Goal: Information Seeking & Learning: Find contact information

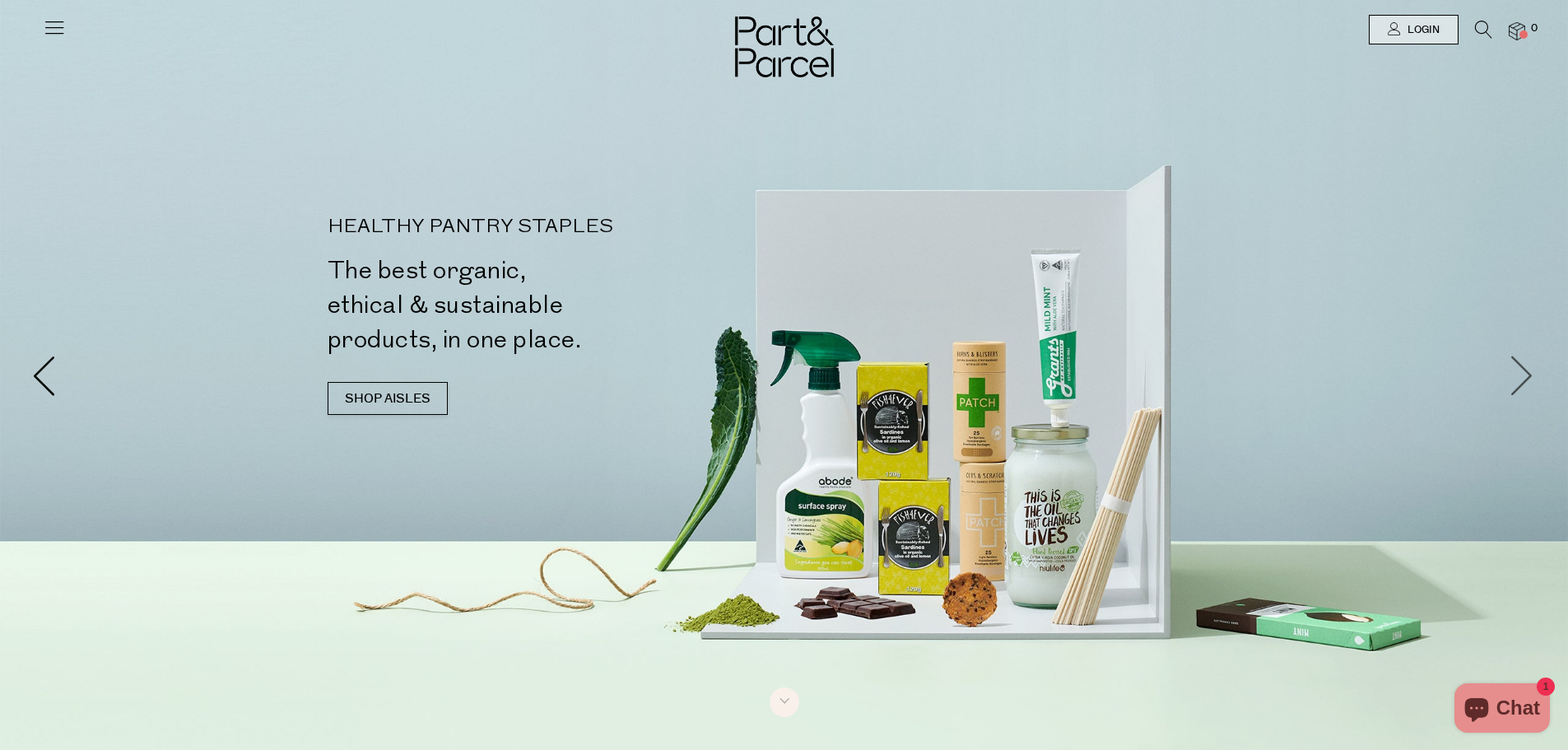
click at [1514, 378] on span at bounding box center [1523, 375] width 42 height 42
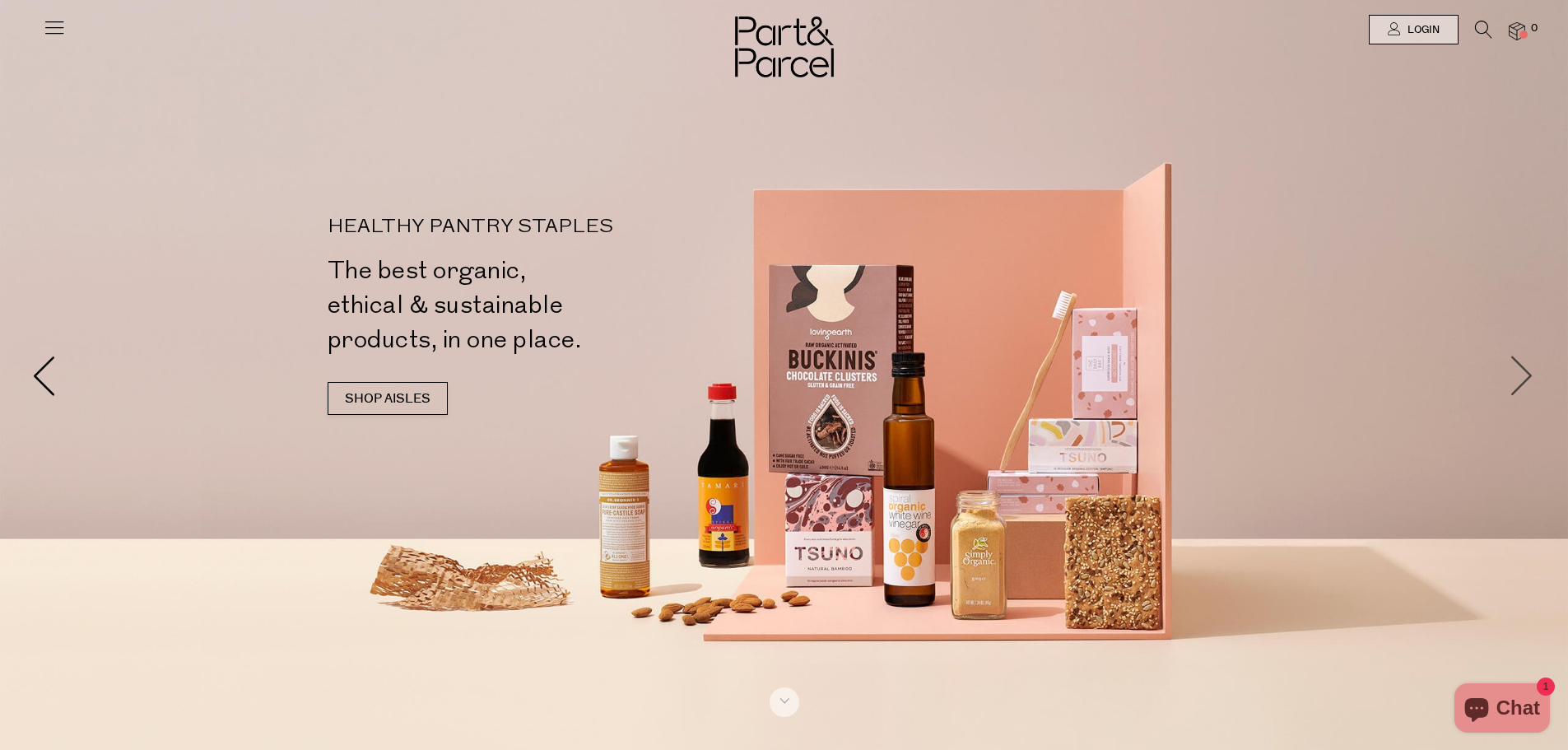
click at [1514, 378] on span at bounding box center [1523, 375] width 42 height 42
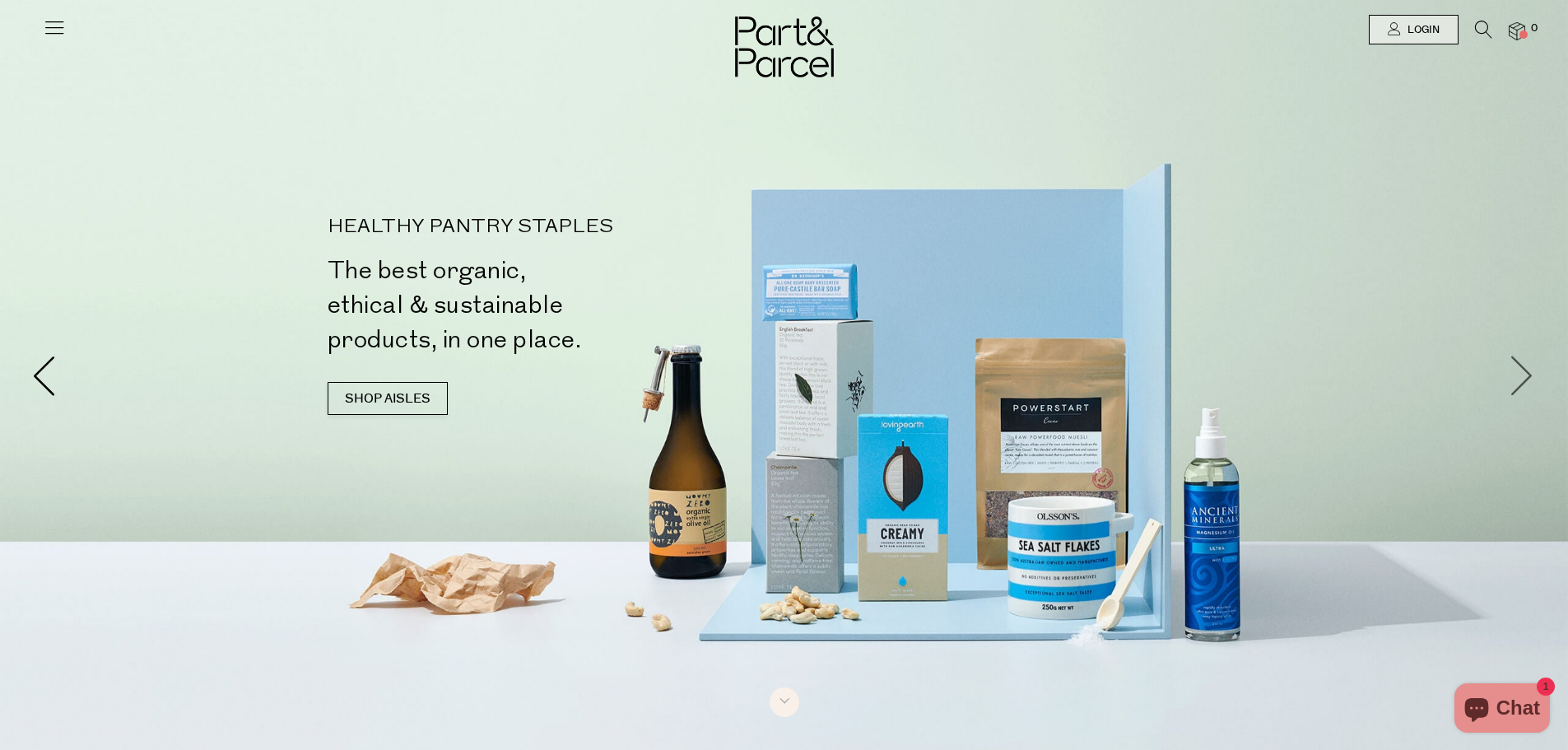
click at [1514, 378] on span at bounding box center [1523, 375] width 42 height 42
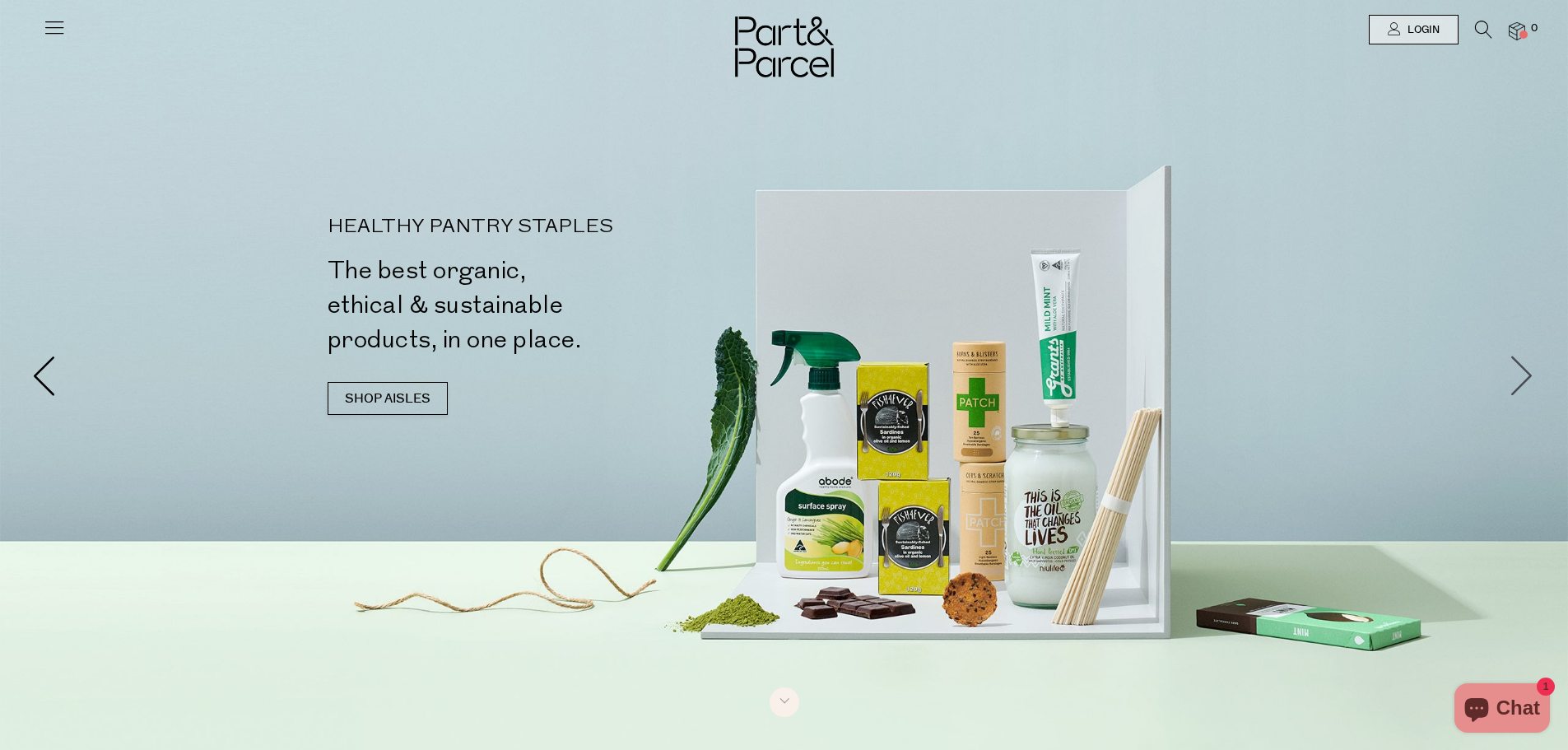
click at [1514, 378] on span at bounding box center [1523, 375] width 42 height 42
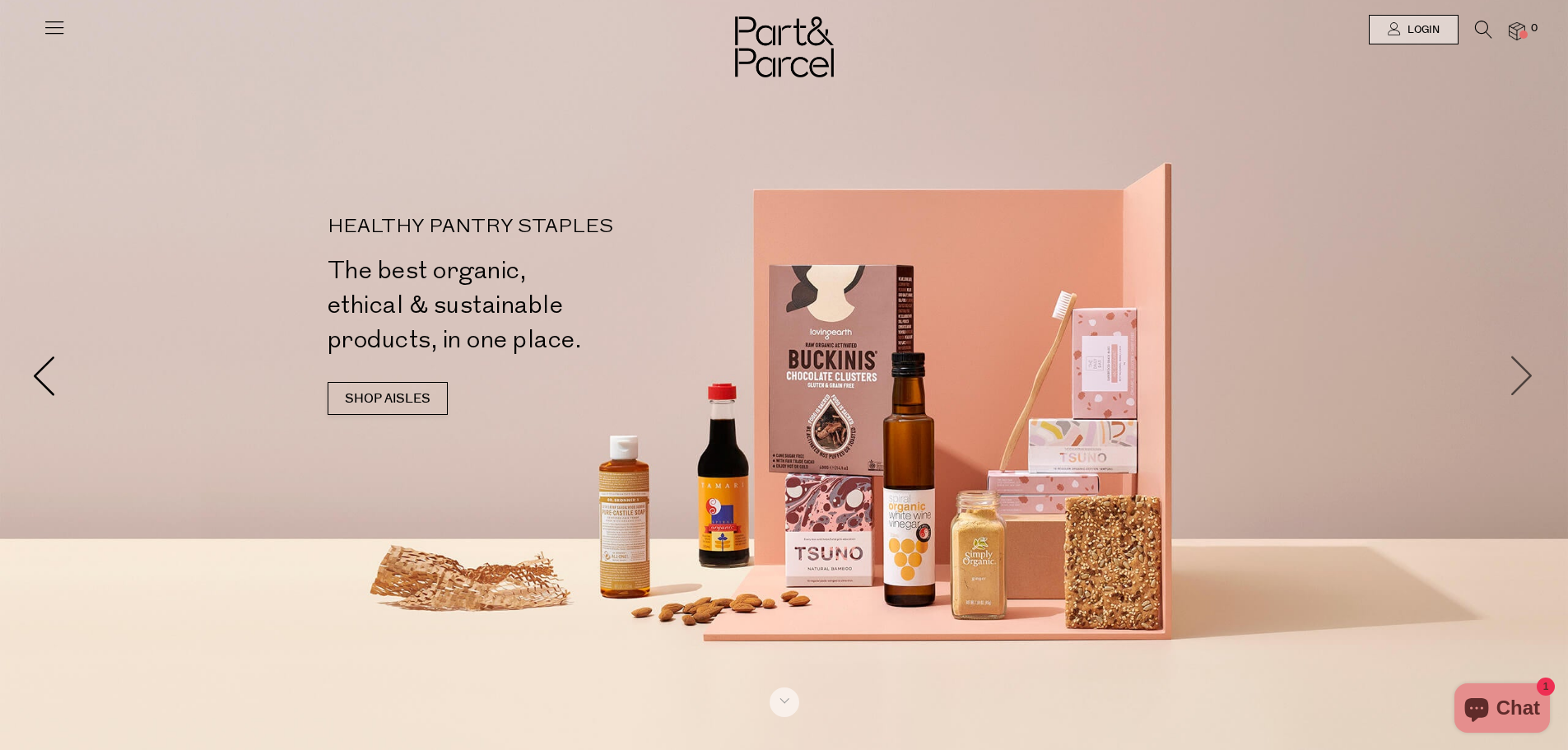
click at [1514, 378] on span at bounding box center [1523, 375] width 42 height 42
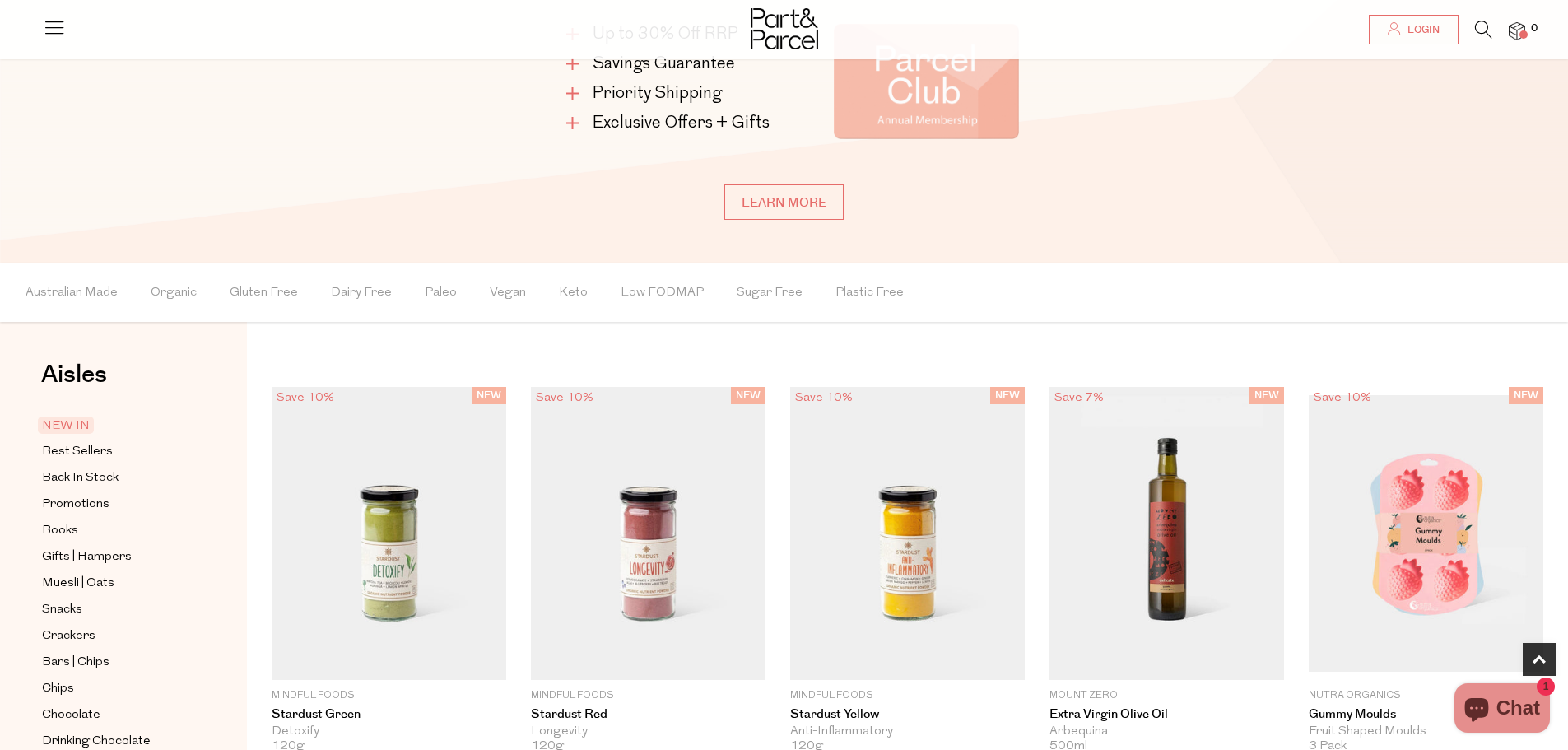
scroll to position [1400, 0]
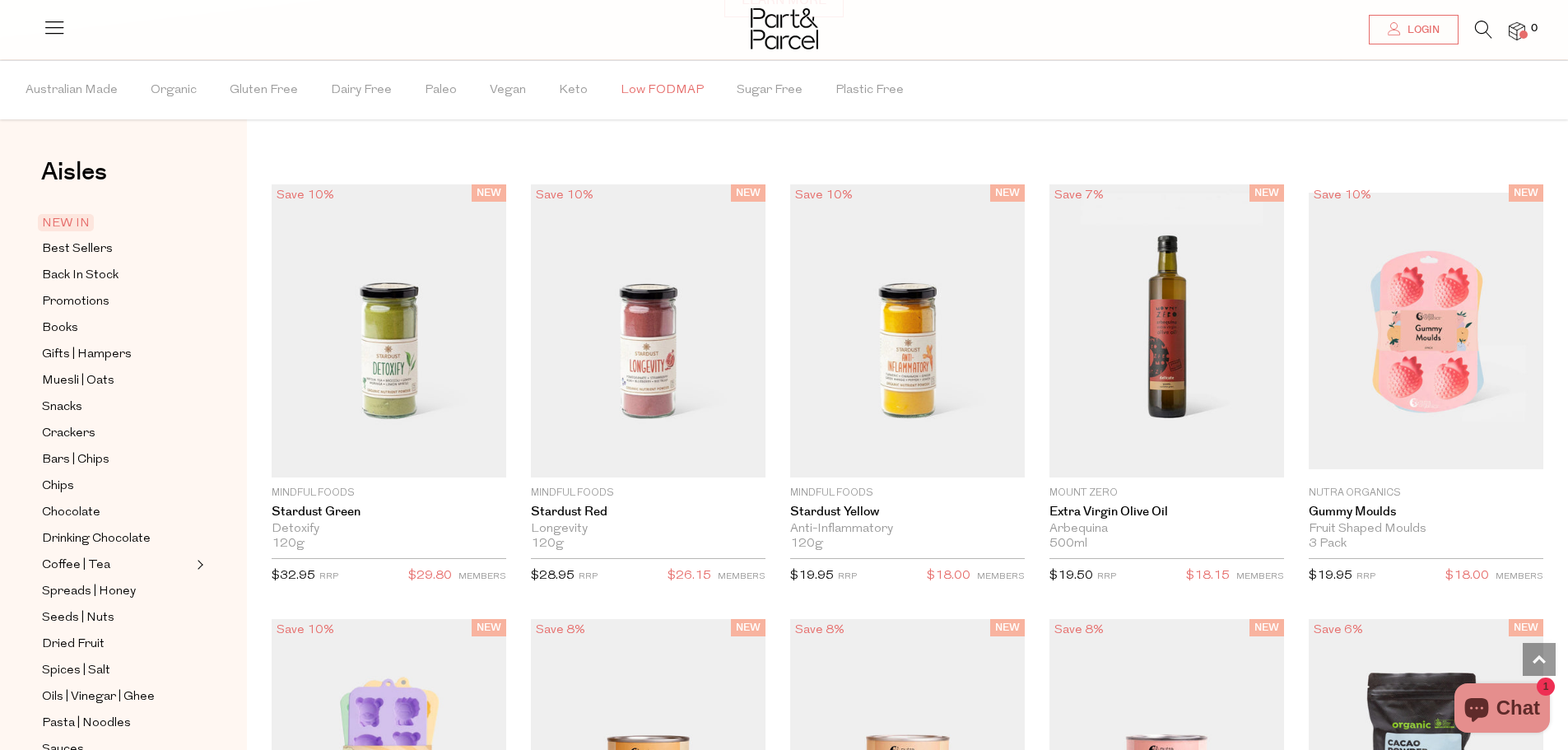
click at [651, 92] on span "Low FODMAP" at bounding box center [663, 90] width 83 height 57
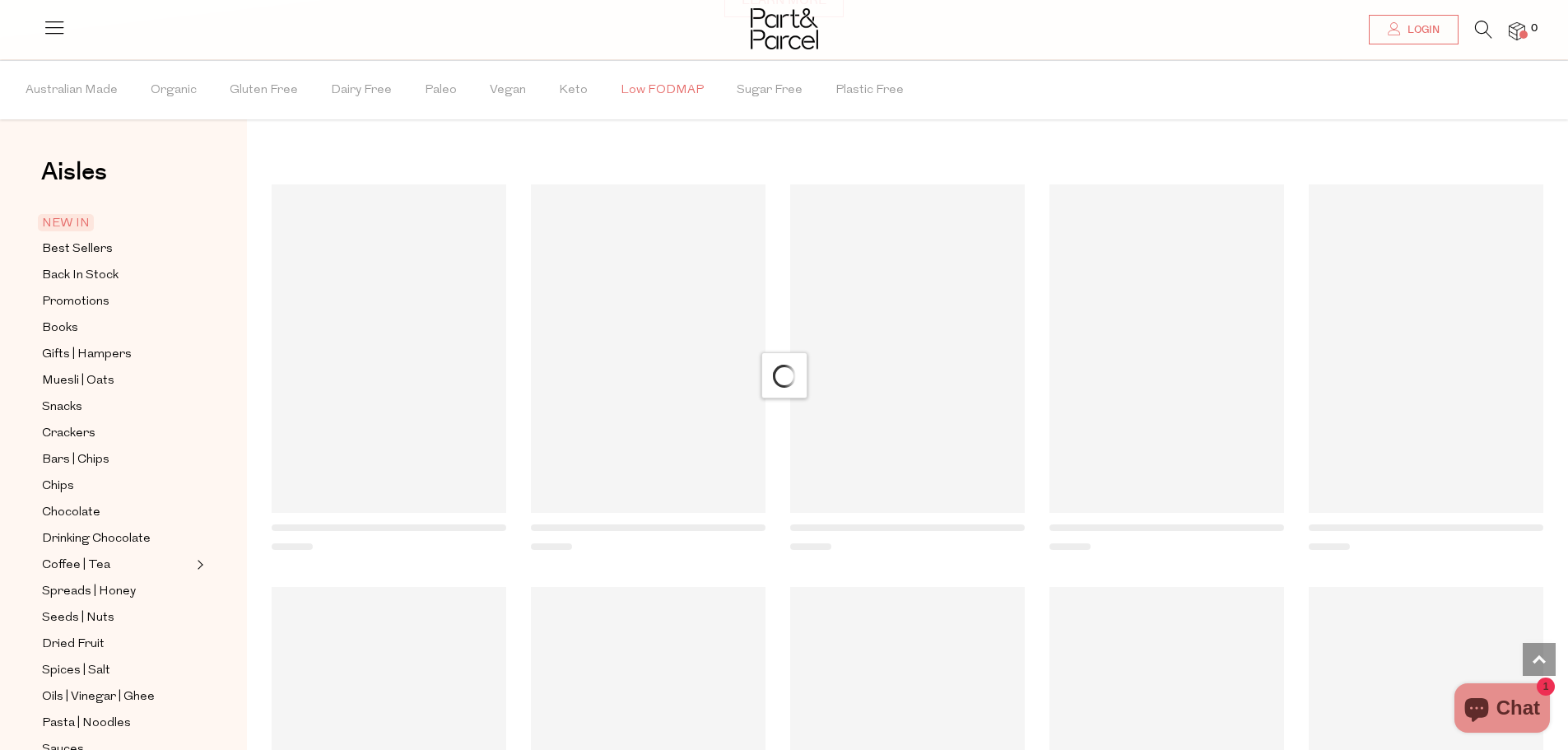
scroll to position [1358, 0]
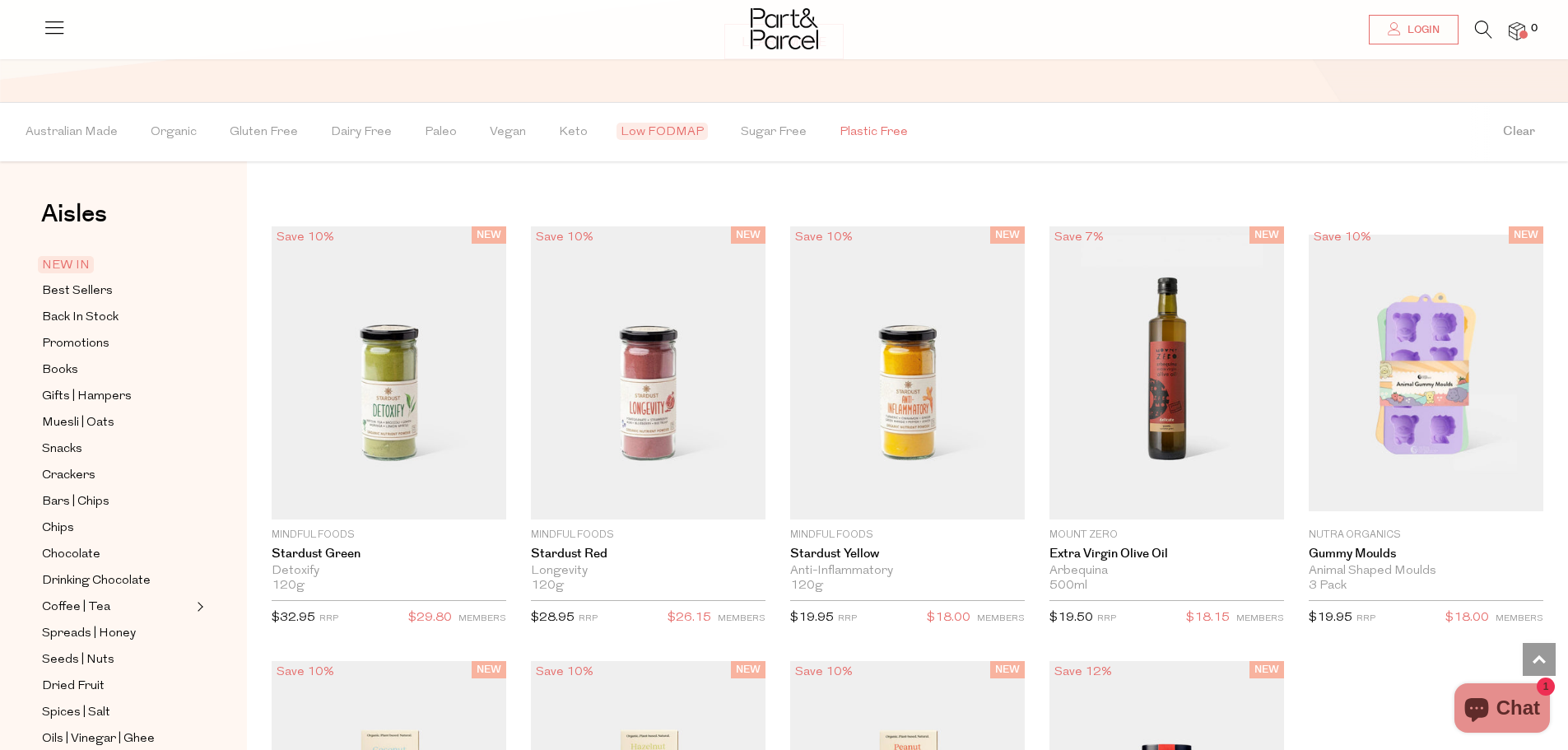
click at [861, 134] on span "Plastic Free" at bounding box center [874, 133] width 68 height 57
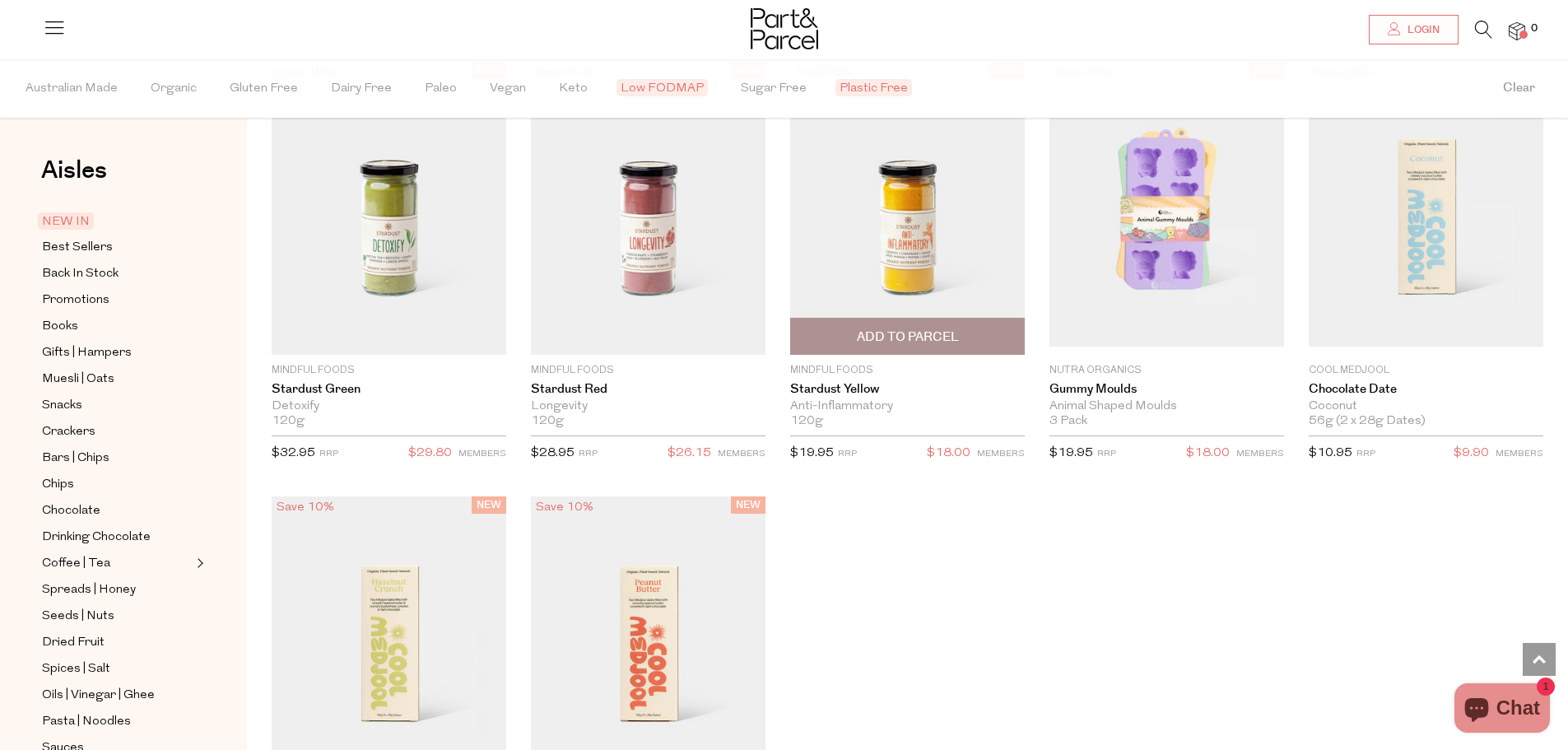
scroll to position [1769, 0]
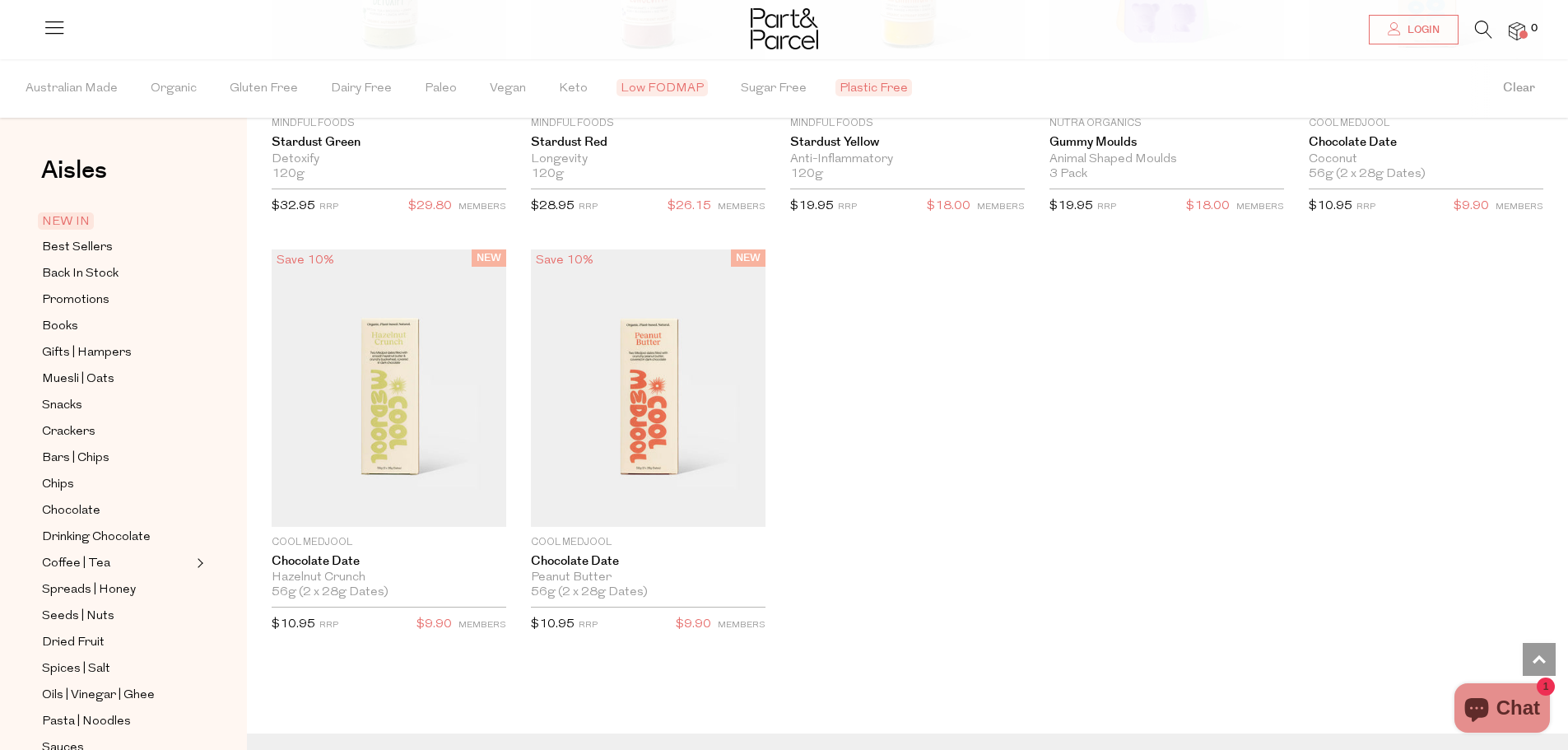
click at [68, 219] on span "NEW IN" at bounding box center [65, 220] width 56 height 17
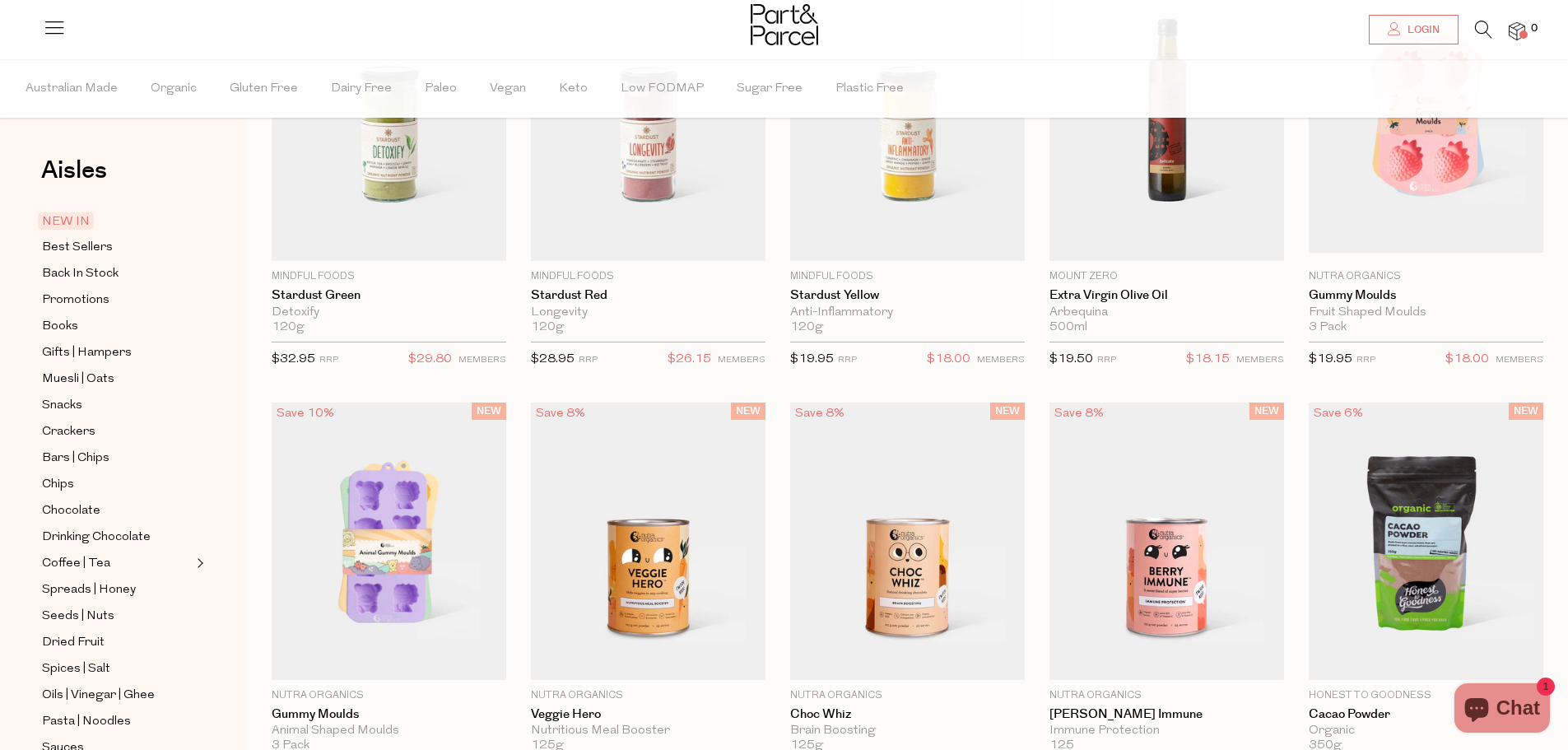
click at [58, 39] on link at bounding box center [53, 34] width 23 height 17
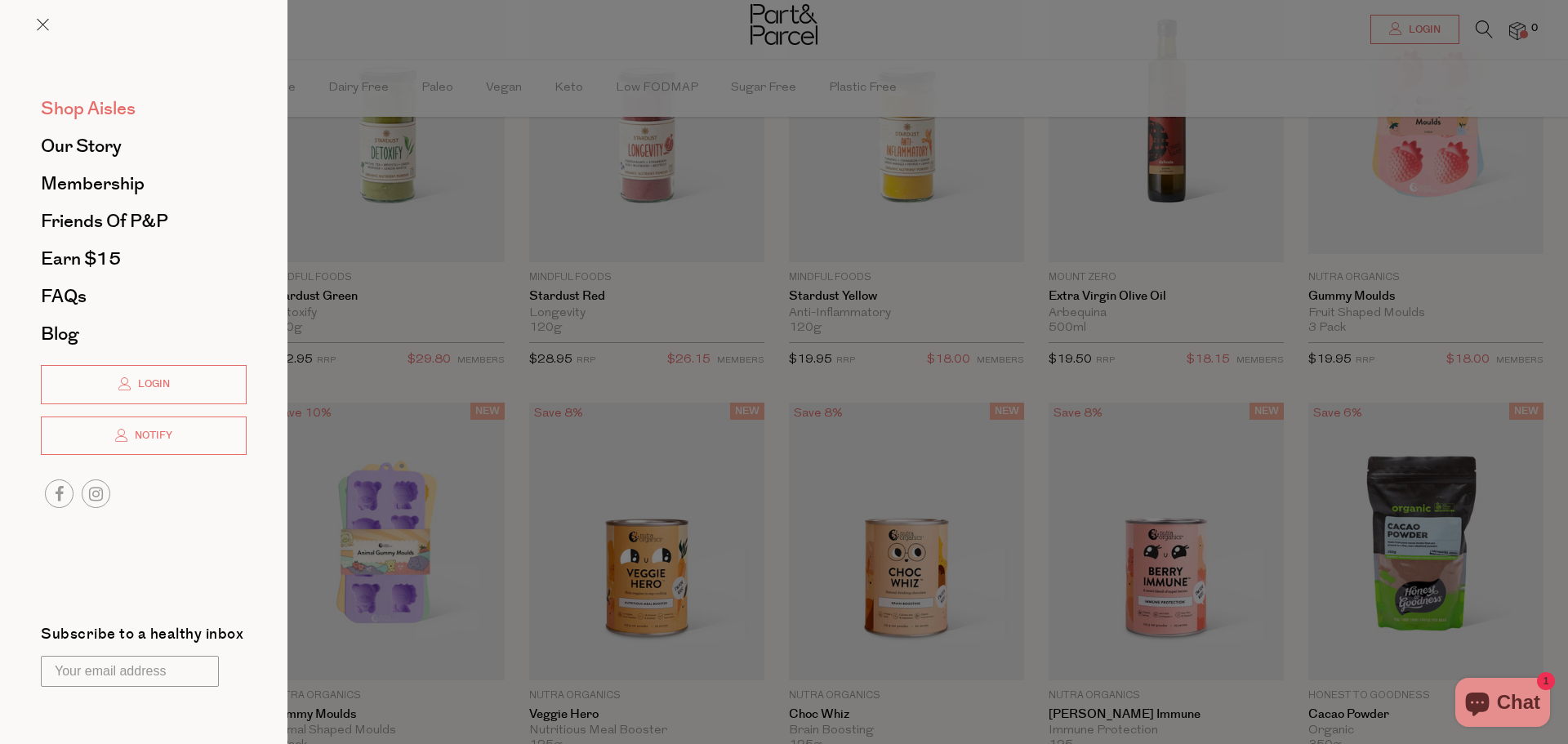
click at [111, 114] on span "Shop Aisles" at bounding box center [88, 108] width 94 height 27
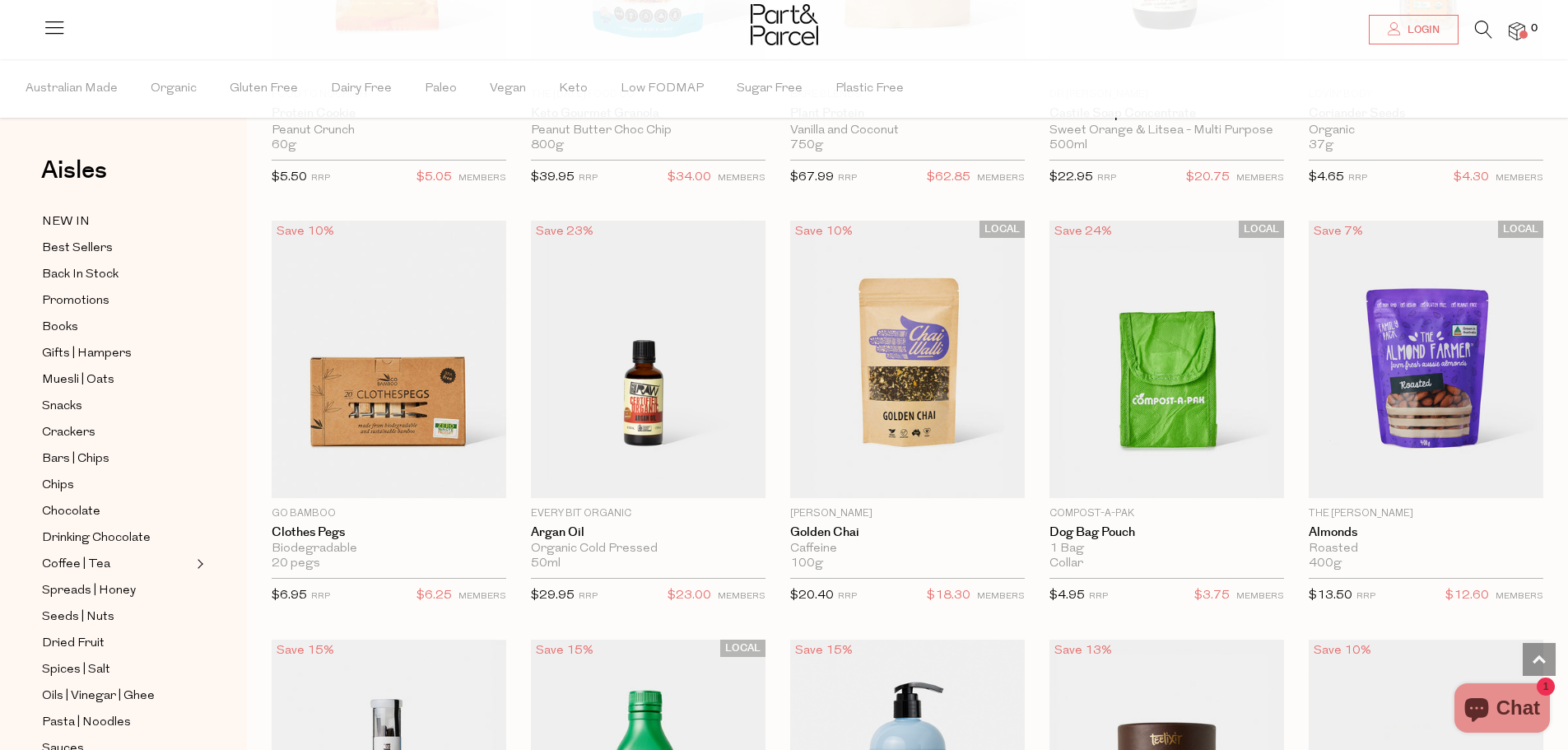
scroll to position [2141, 0]
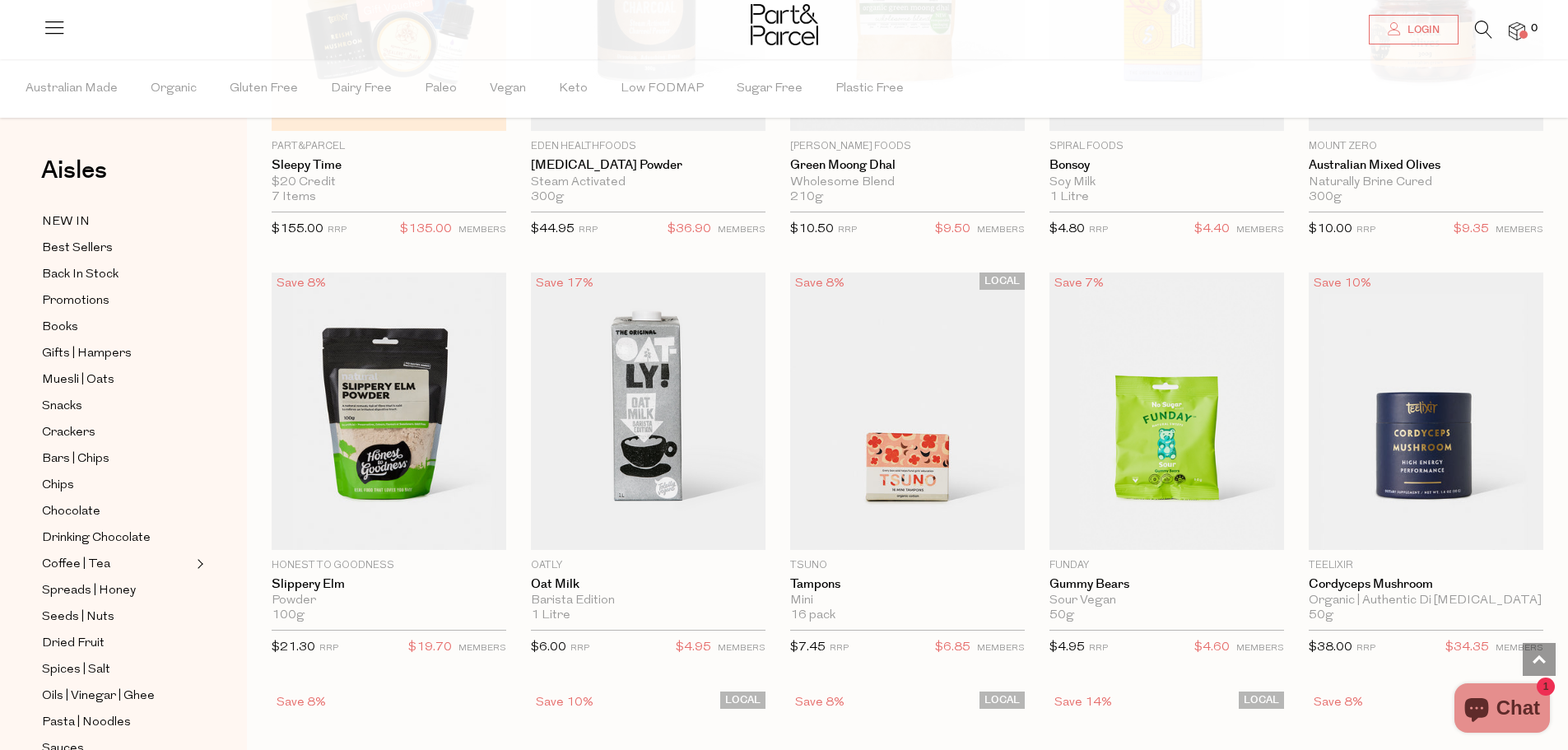
scroll to position [4935, 0]
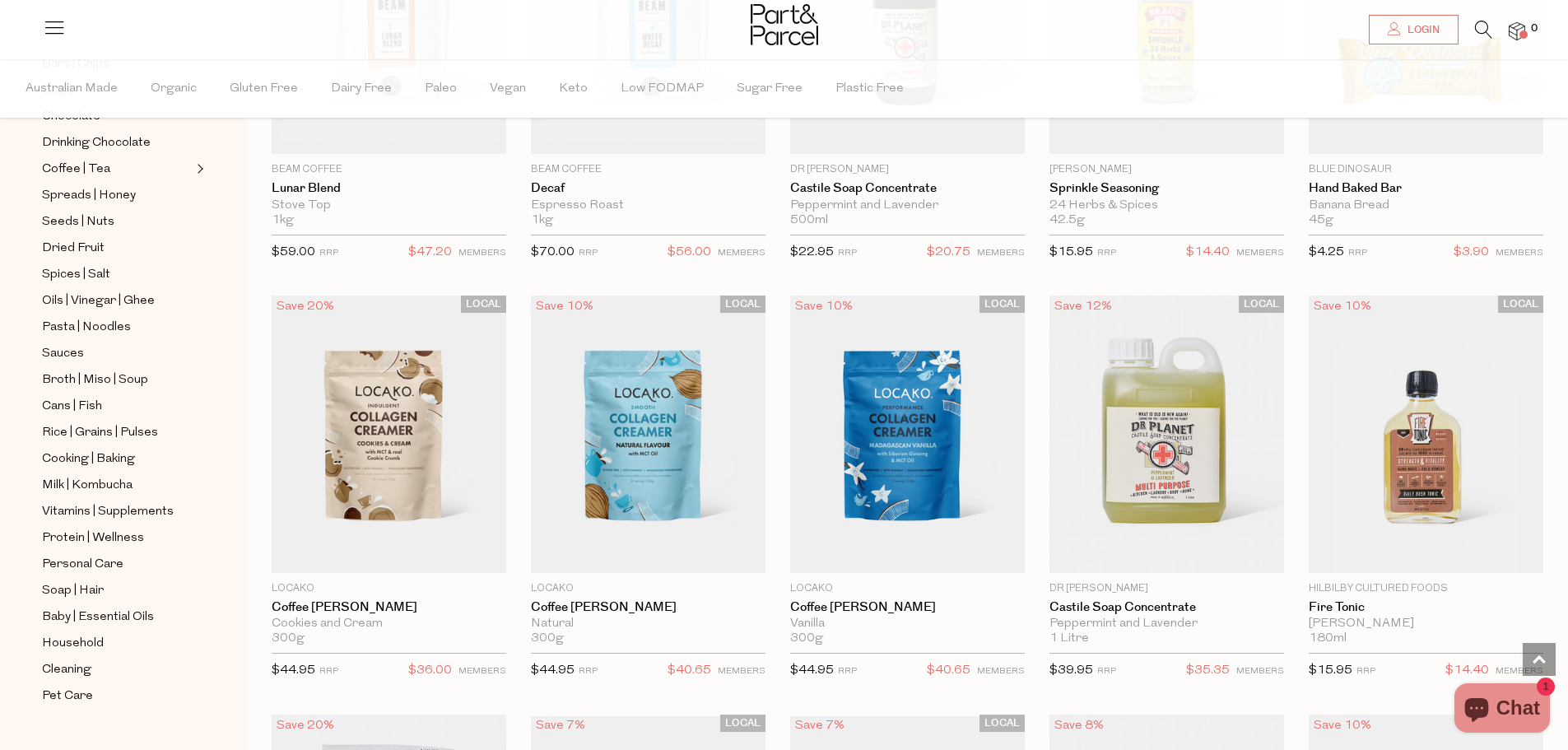
scroll to position [10807, 0]
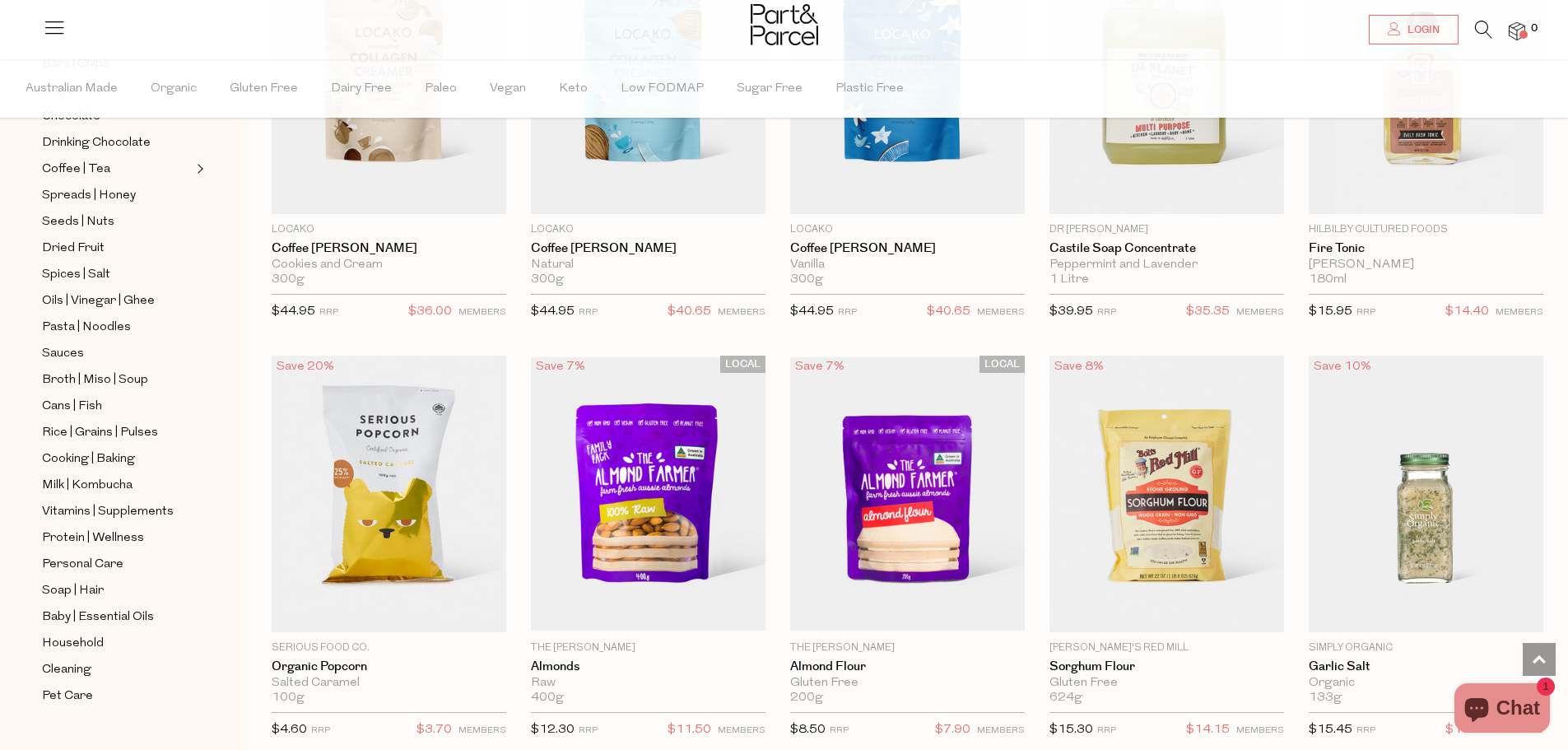
click at [1509, 710] on span "Chat" at bounding box center [1518, 707] width 44 height 25
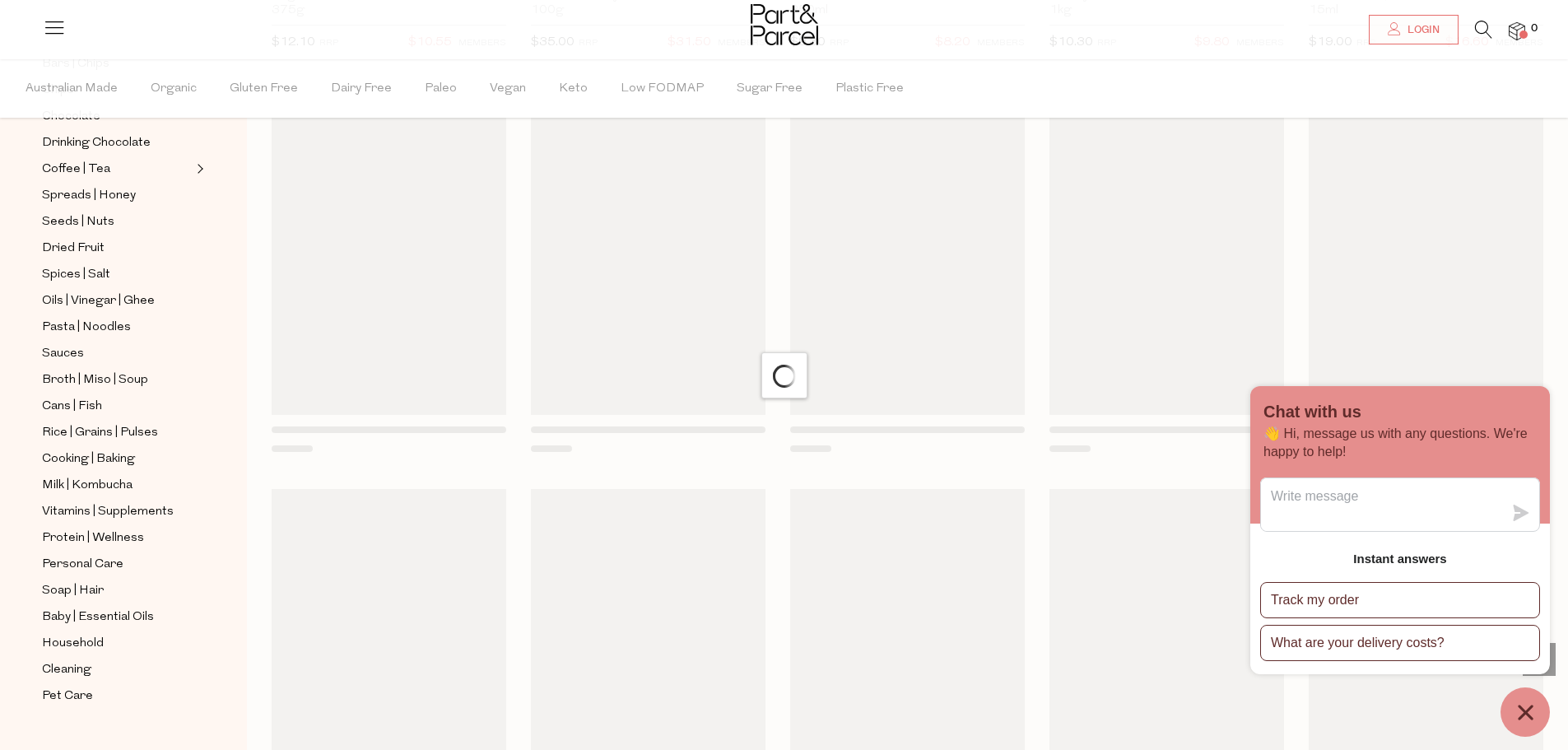
scroll to position [12767, 0]
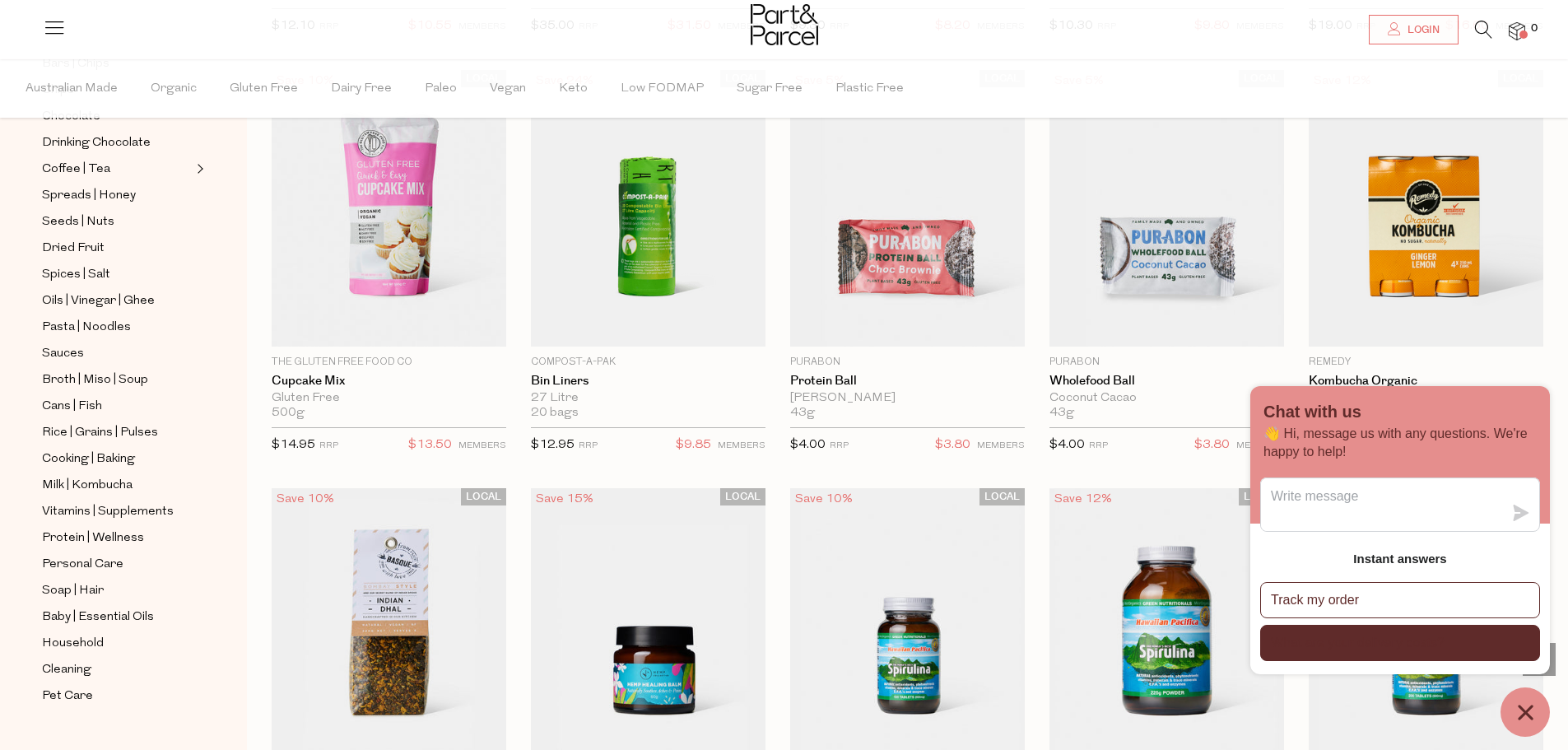
click at [1475, 651] on button "What are your delivery costs?" at bounding box center [1400, 643] width 280 height 37
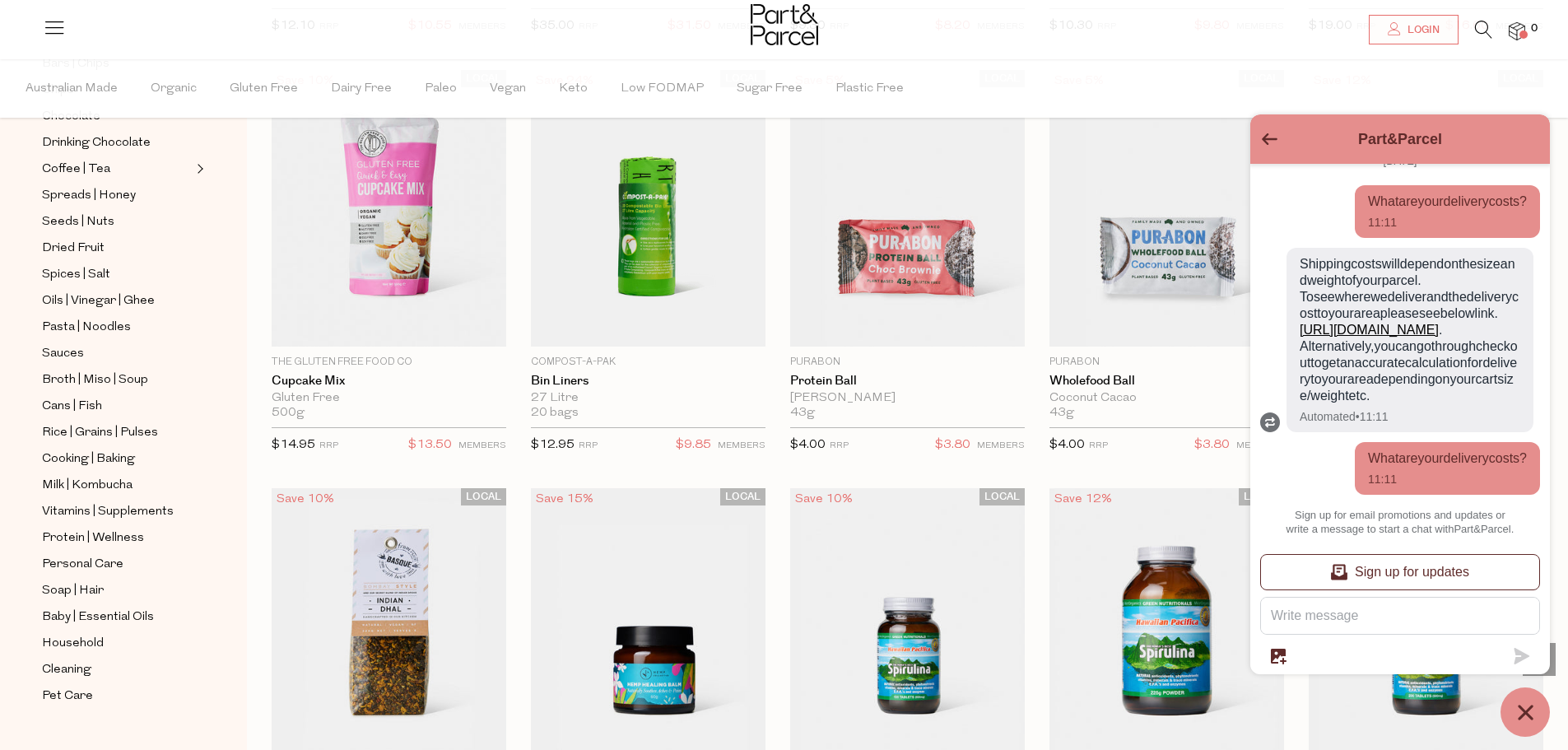
scroll to position [18, 0]
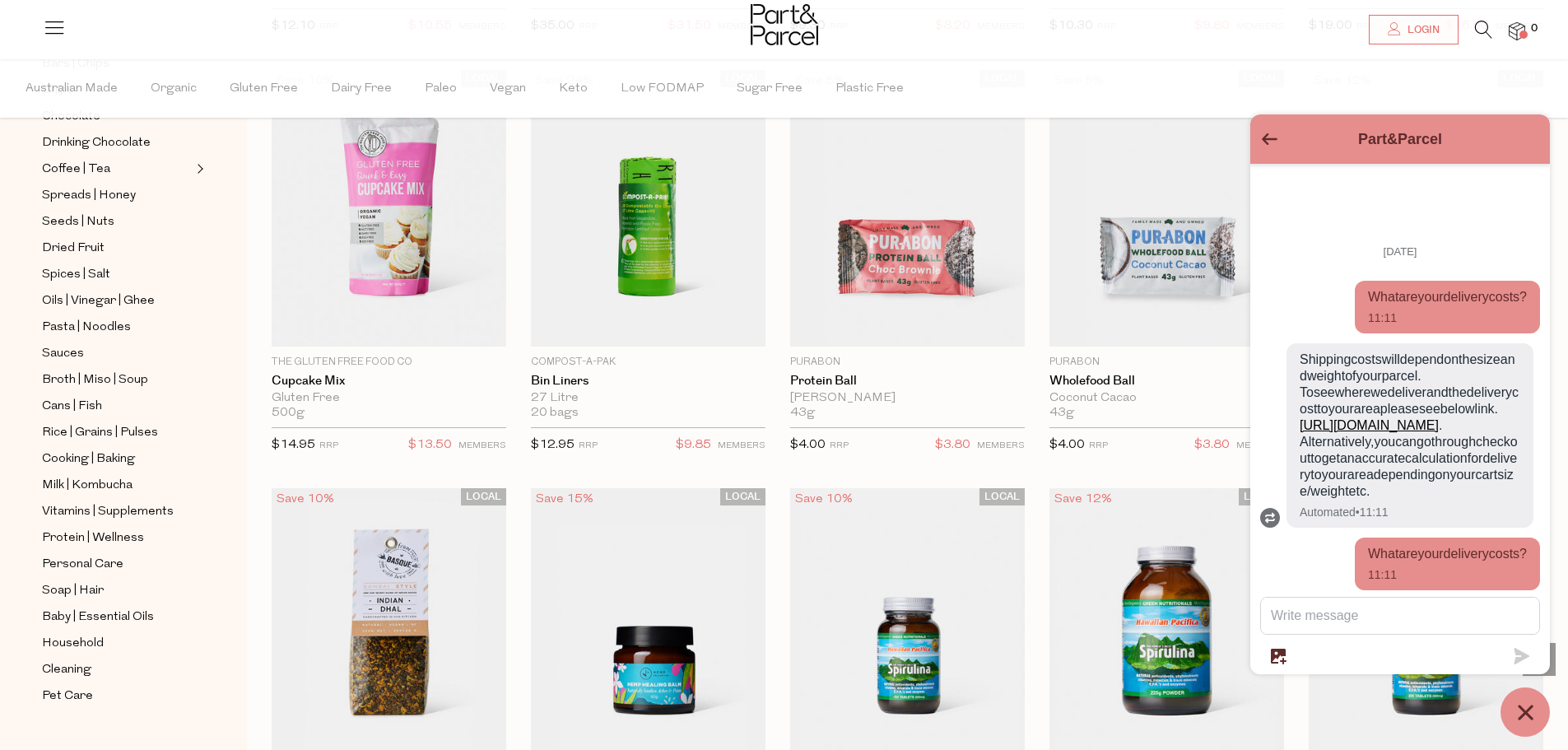
click at [1372, 418] on link "https://partandparcel.com.au/pages/delivery-costs" at bounding box center [1369, 425] width 139 height 14
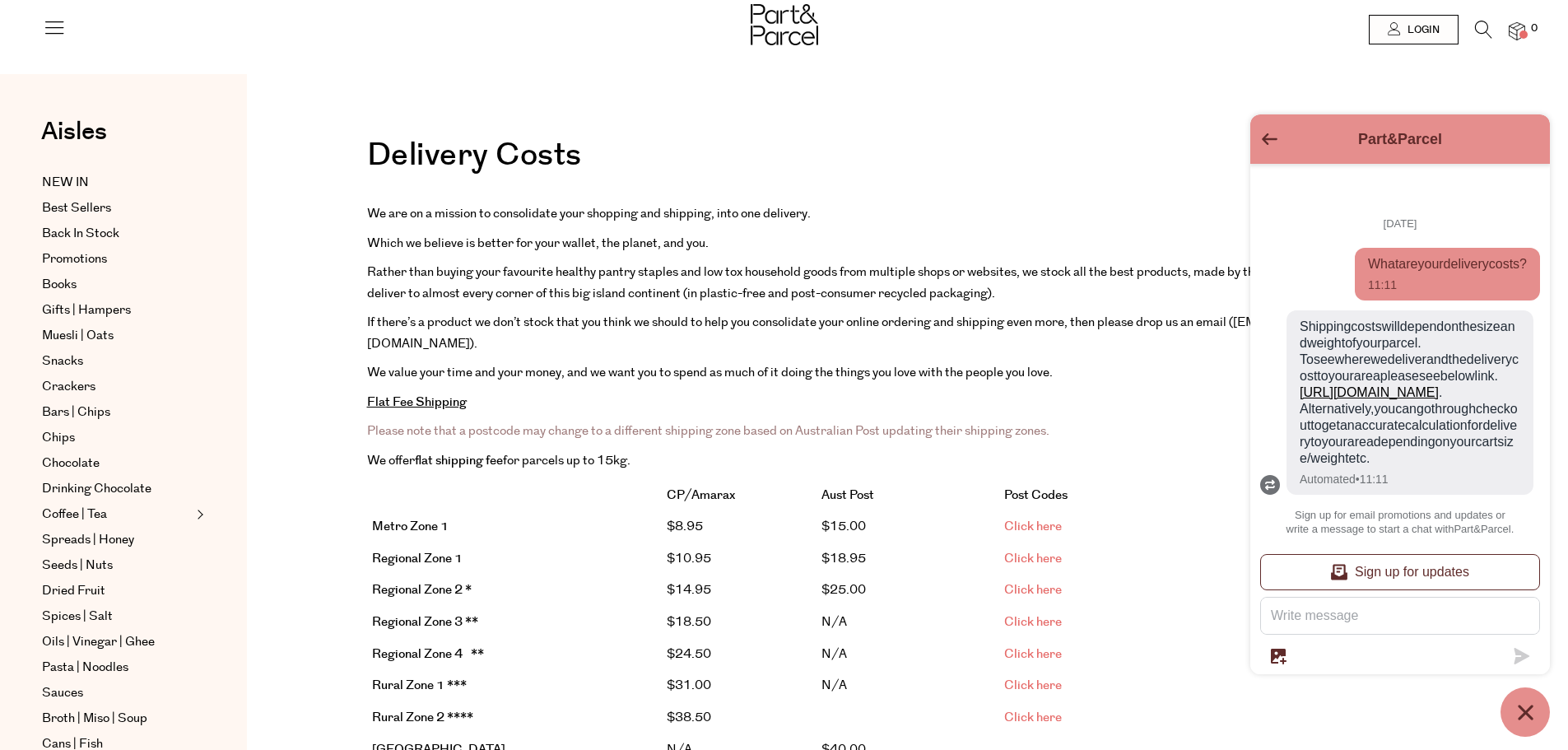
scroll to position [47, 0]
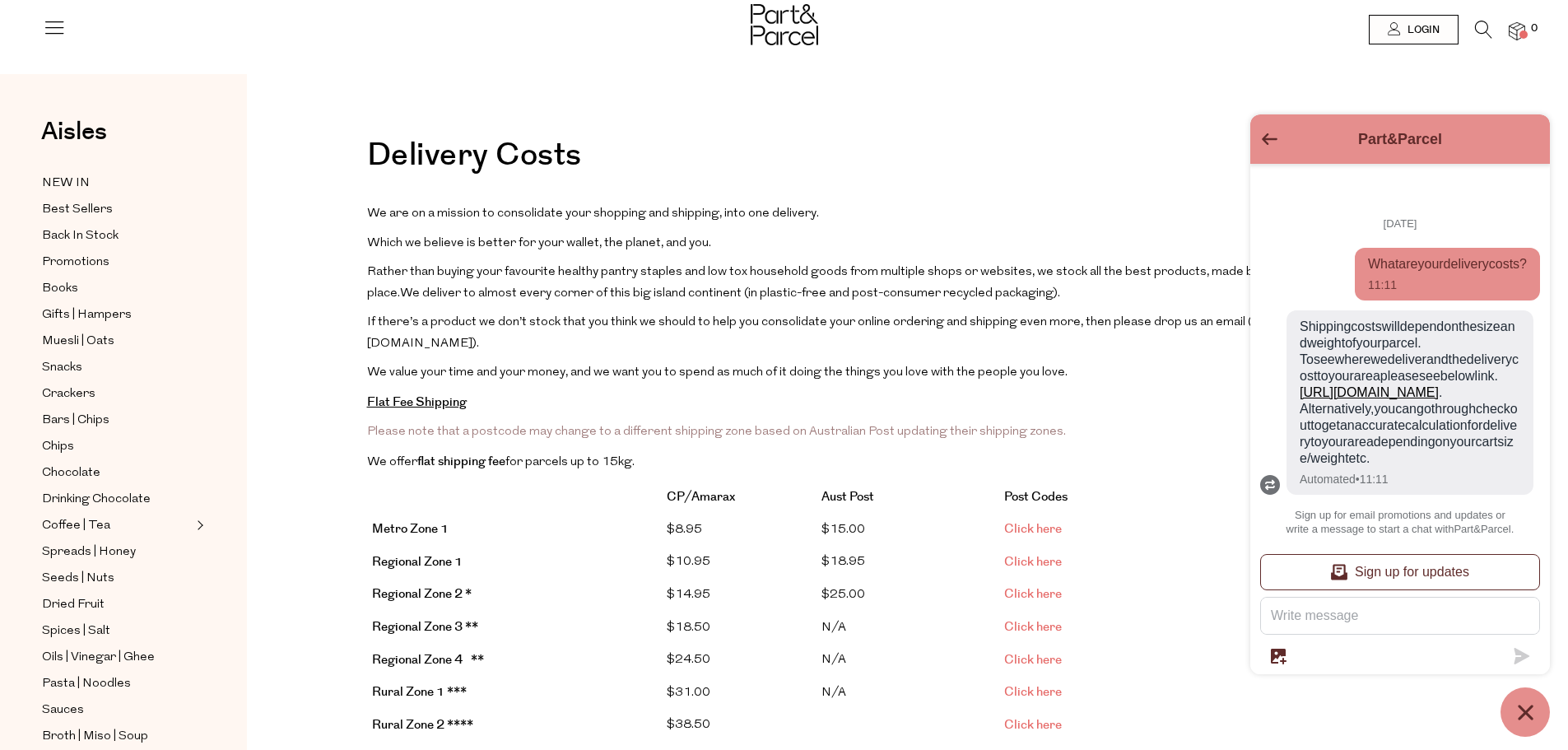
click at [1528, 703] on icon "Chat window" at bounding box center [1526, 712] width 26 height 26
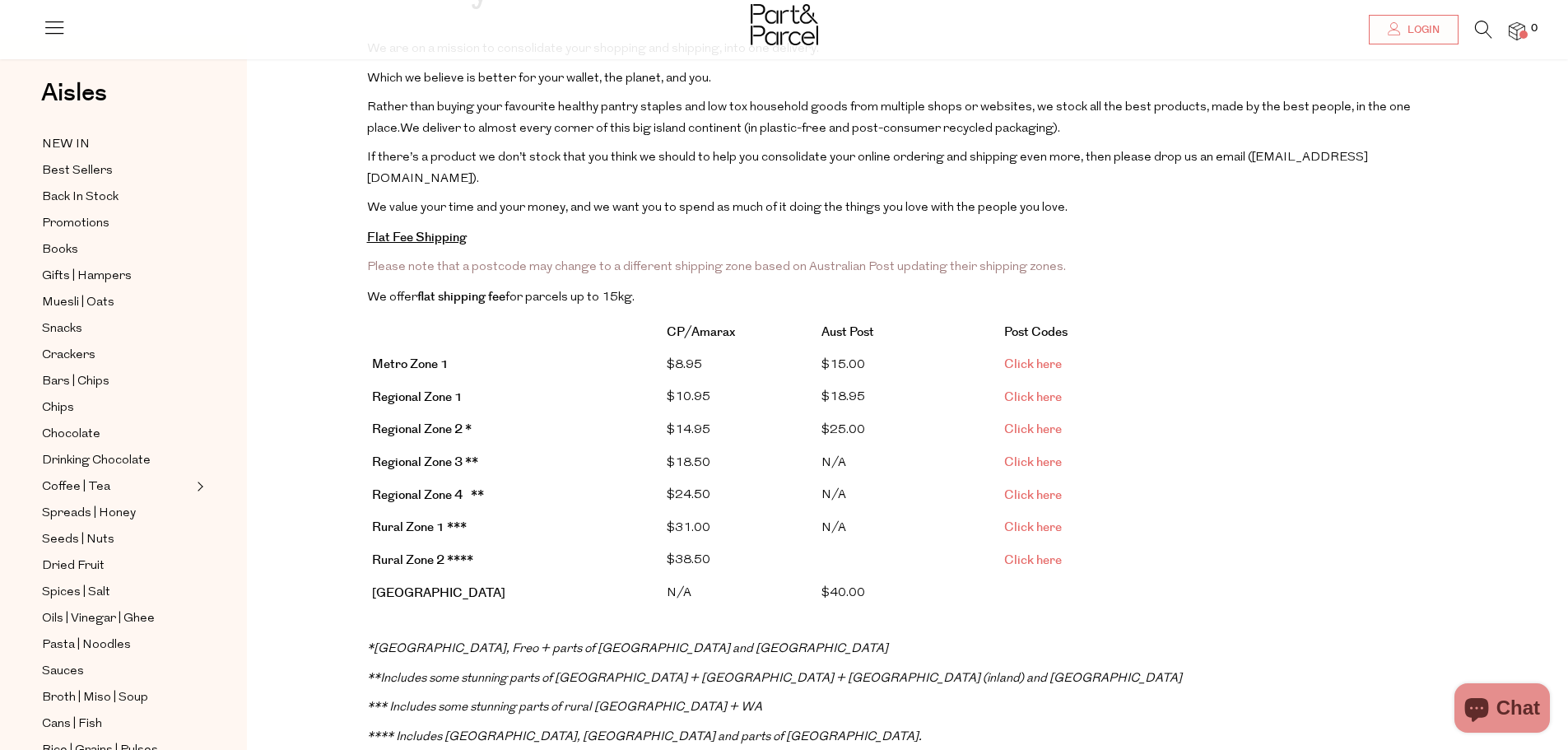
scroll to position [82, 0]
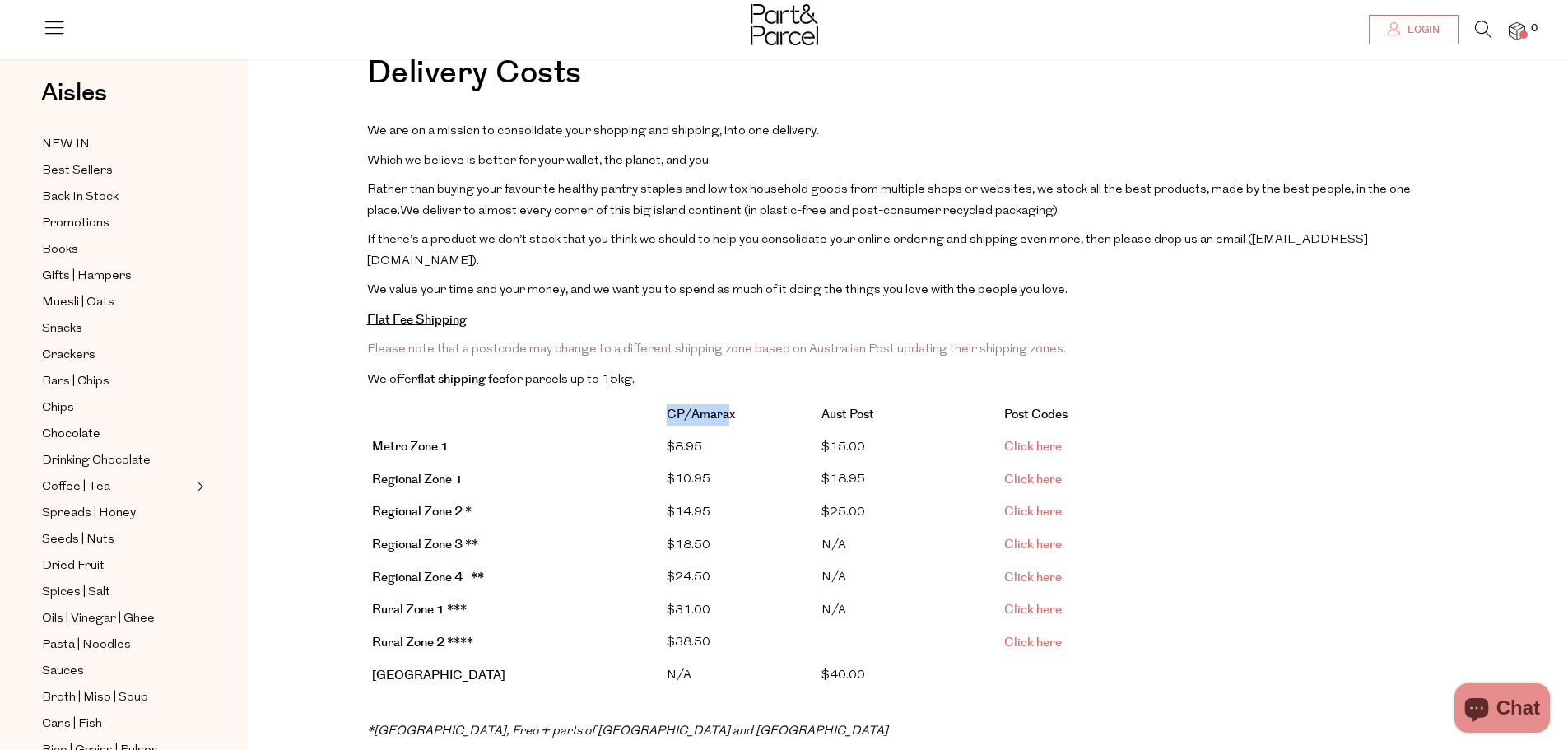
drag, startPoint x: 667, startPoint y: 389, endPoint x: 729, endPoint y: 397, distance: 62.5
click at [729, 406] on strong "CP/Amarax" at bounding box center [700, 414] width 68 height 17
click at [758, 432] on td "$8.95" at bounding box center [739, 448] width 155 height 33
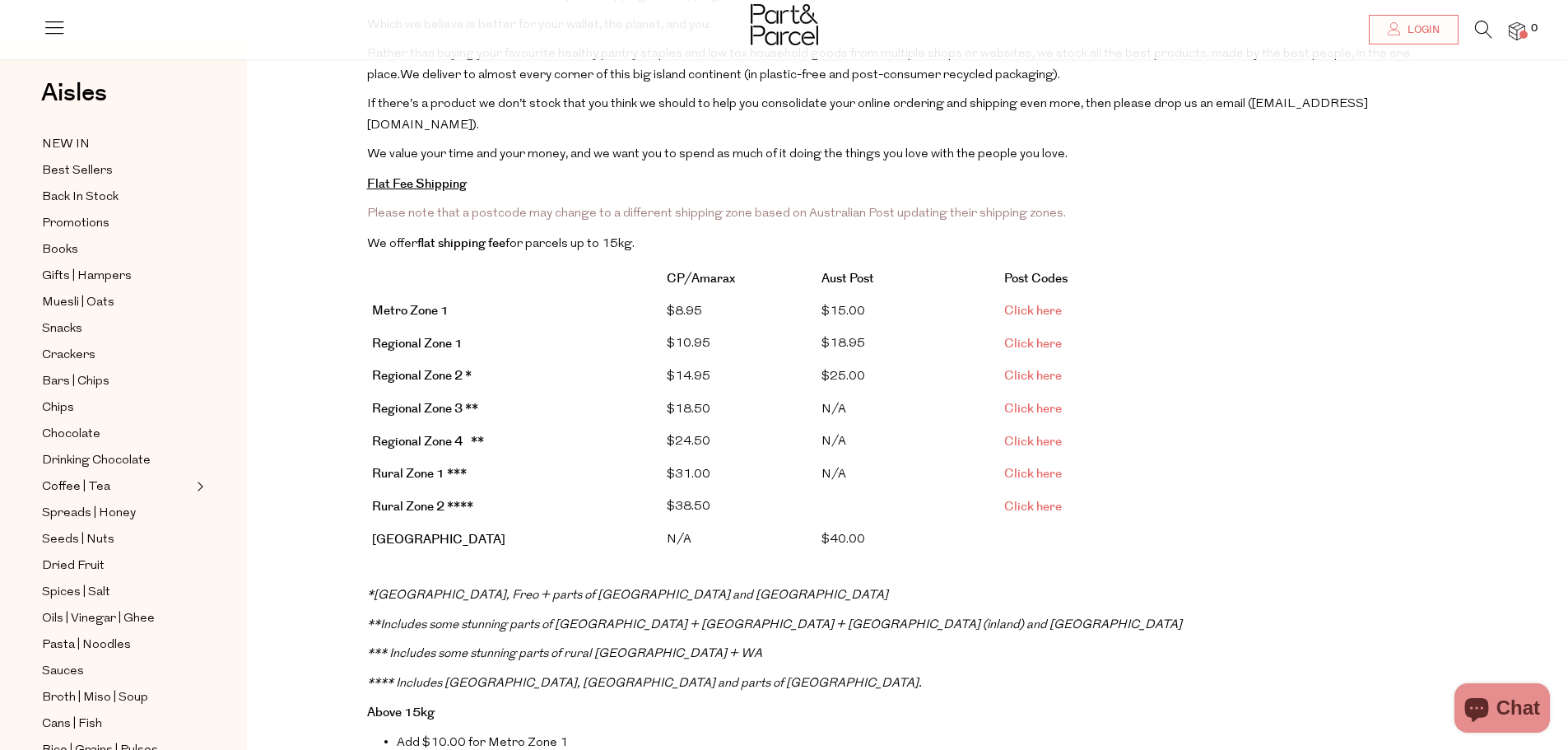
scroll to position [247, 0]
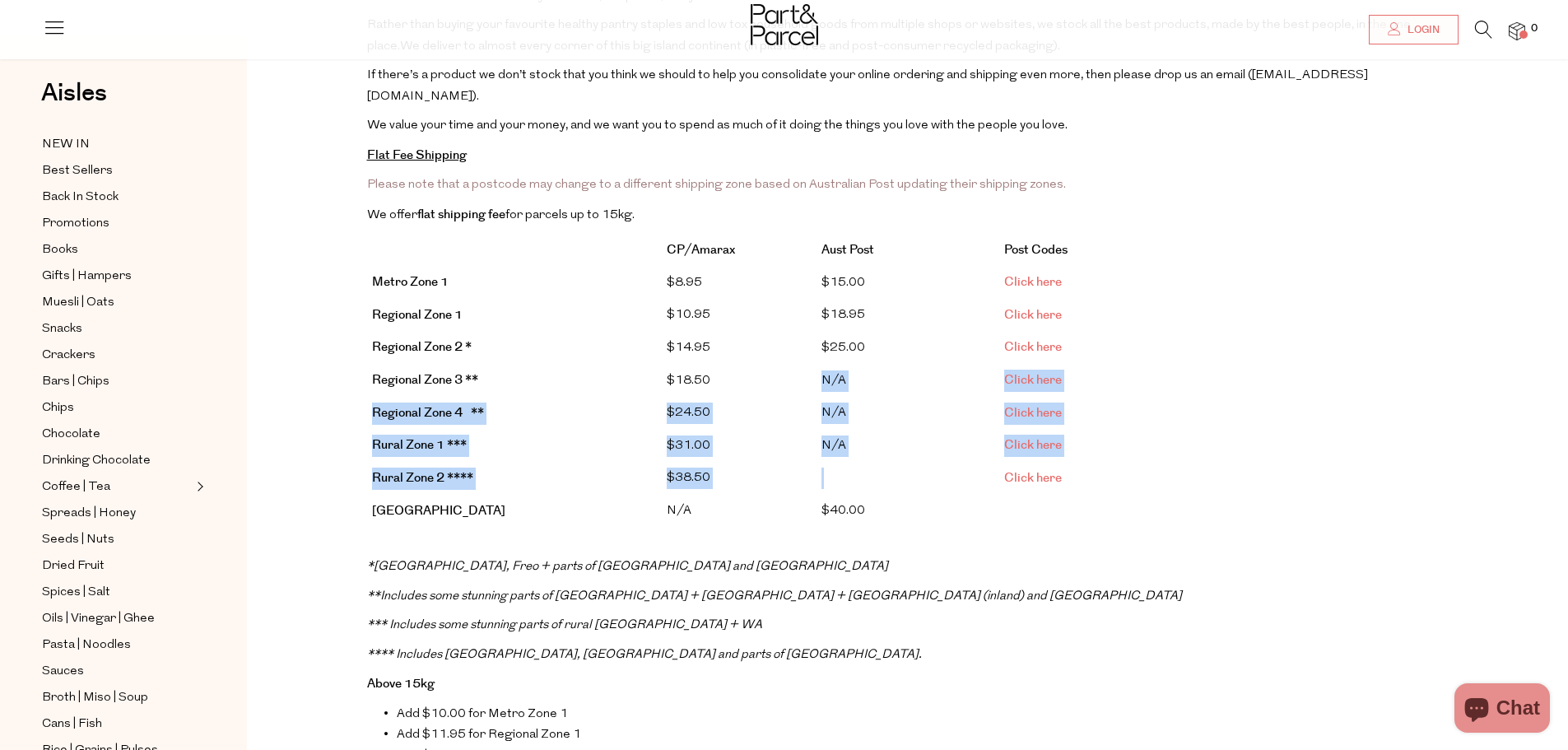
drag, startPoint x: 773, startPoint y: 369, endPoint x: 816, endPoint y: 446, distance: 88.2
click at [816, 446] on tbody "CP/Amarax Aust Post Post Codes Metro Zone 1 $8.95 $15.00 Click here Regional Zo…" at bounding box center [821, 380] width 907 height 294
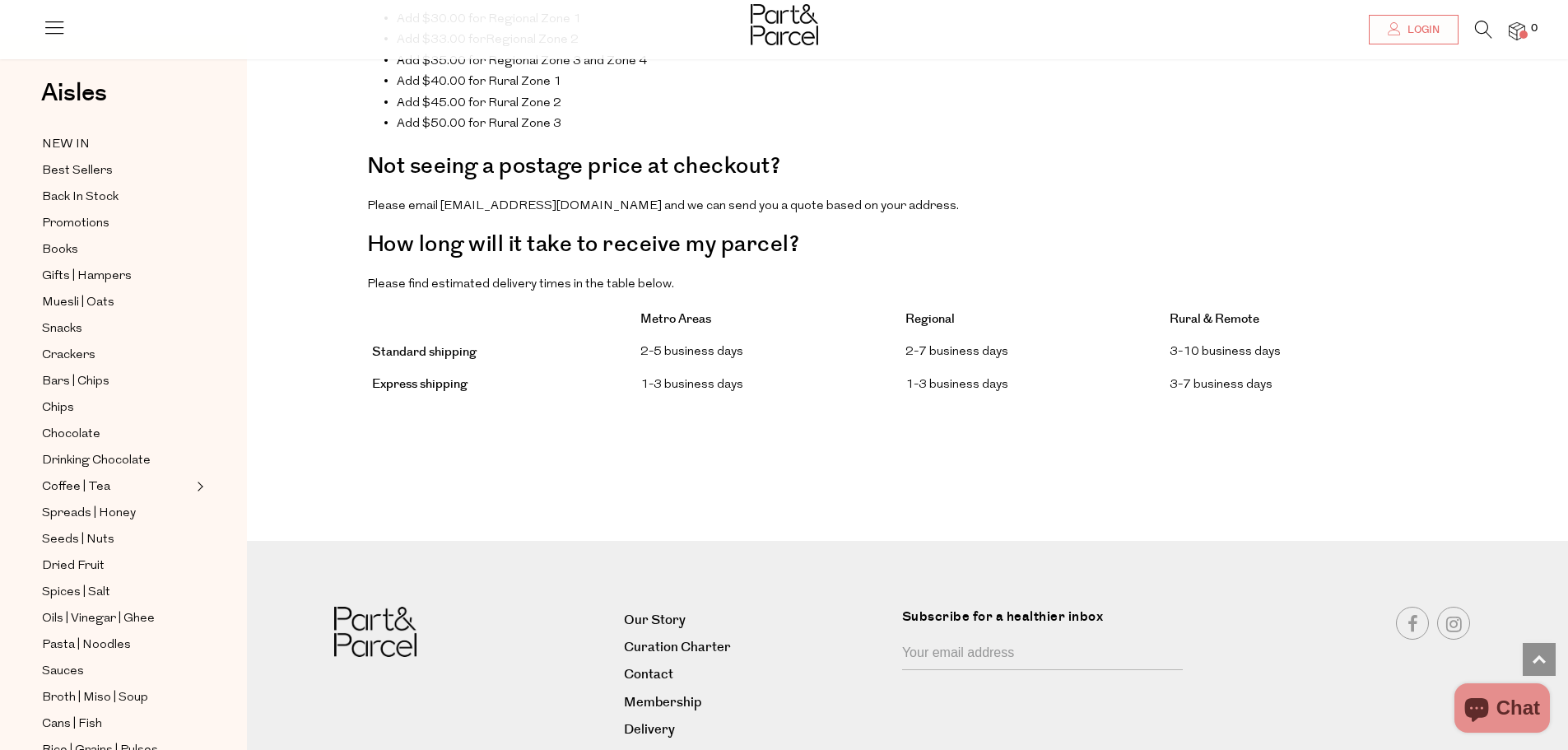
scroll to position [1377, 0]
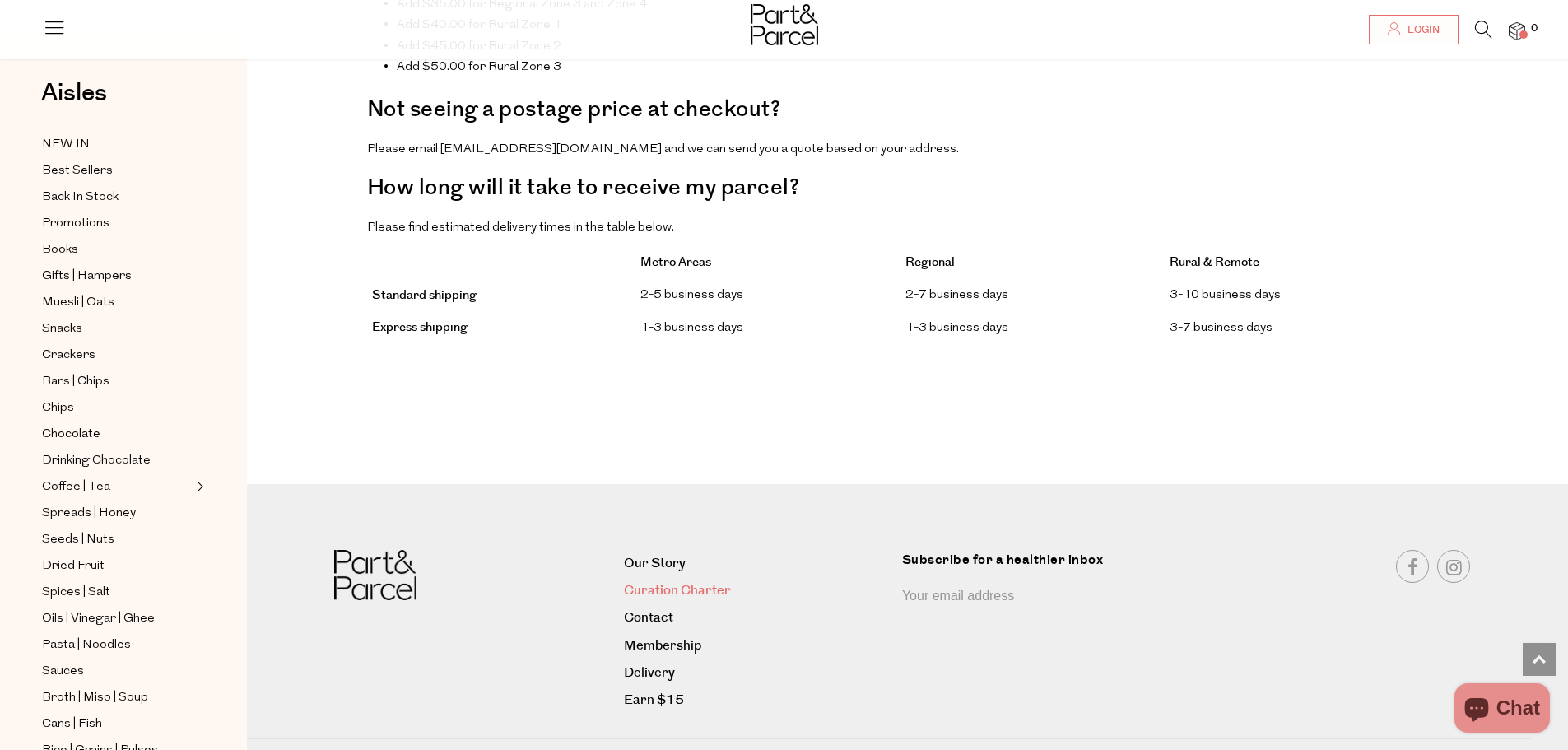
click at [684, 580] on link "Curation Charter" at bounding box center [757, 590] width 265 height 22
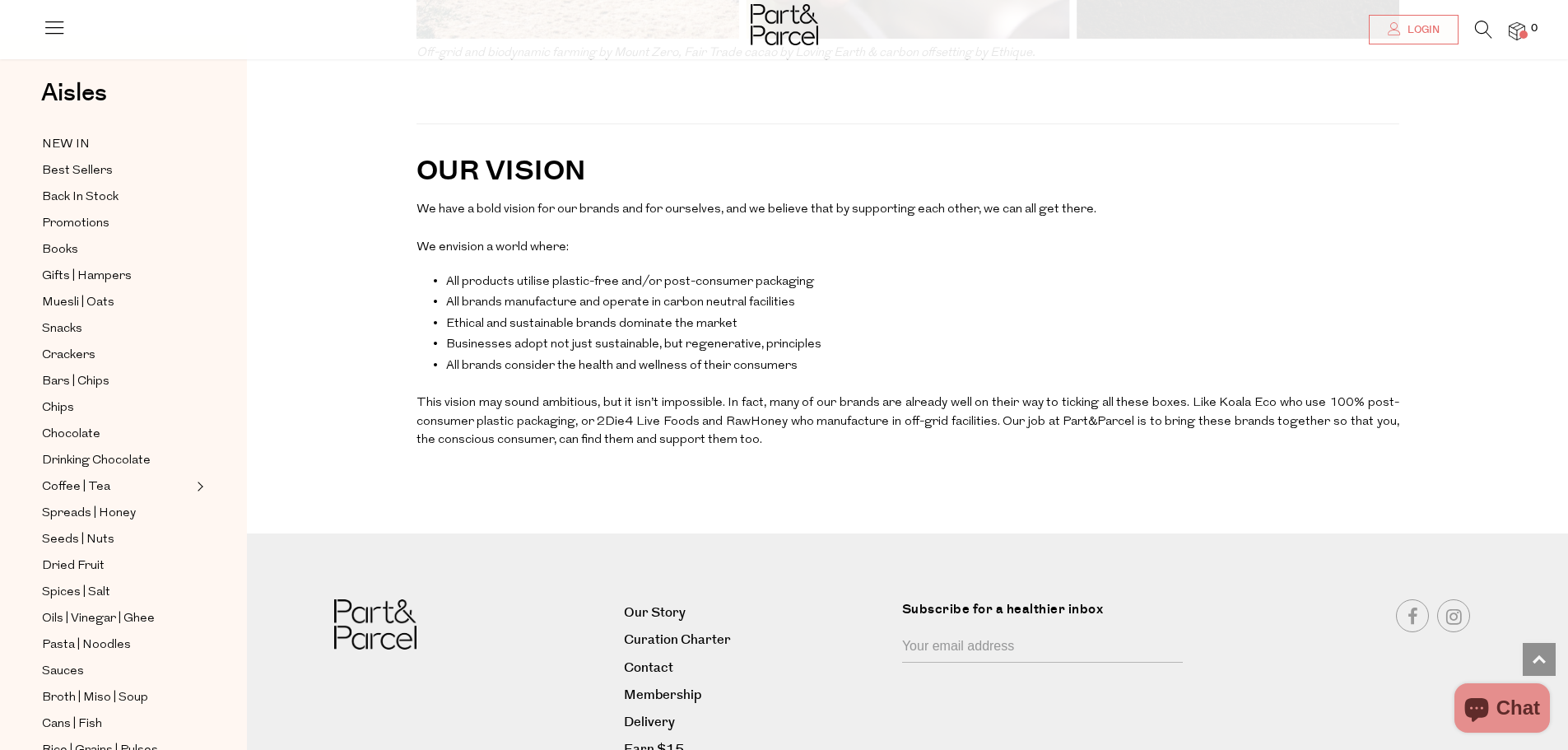
scroll to position [4118, 0]
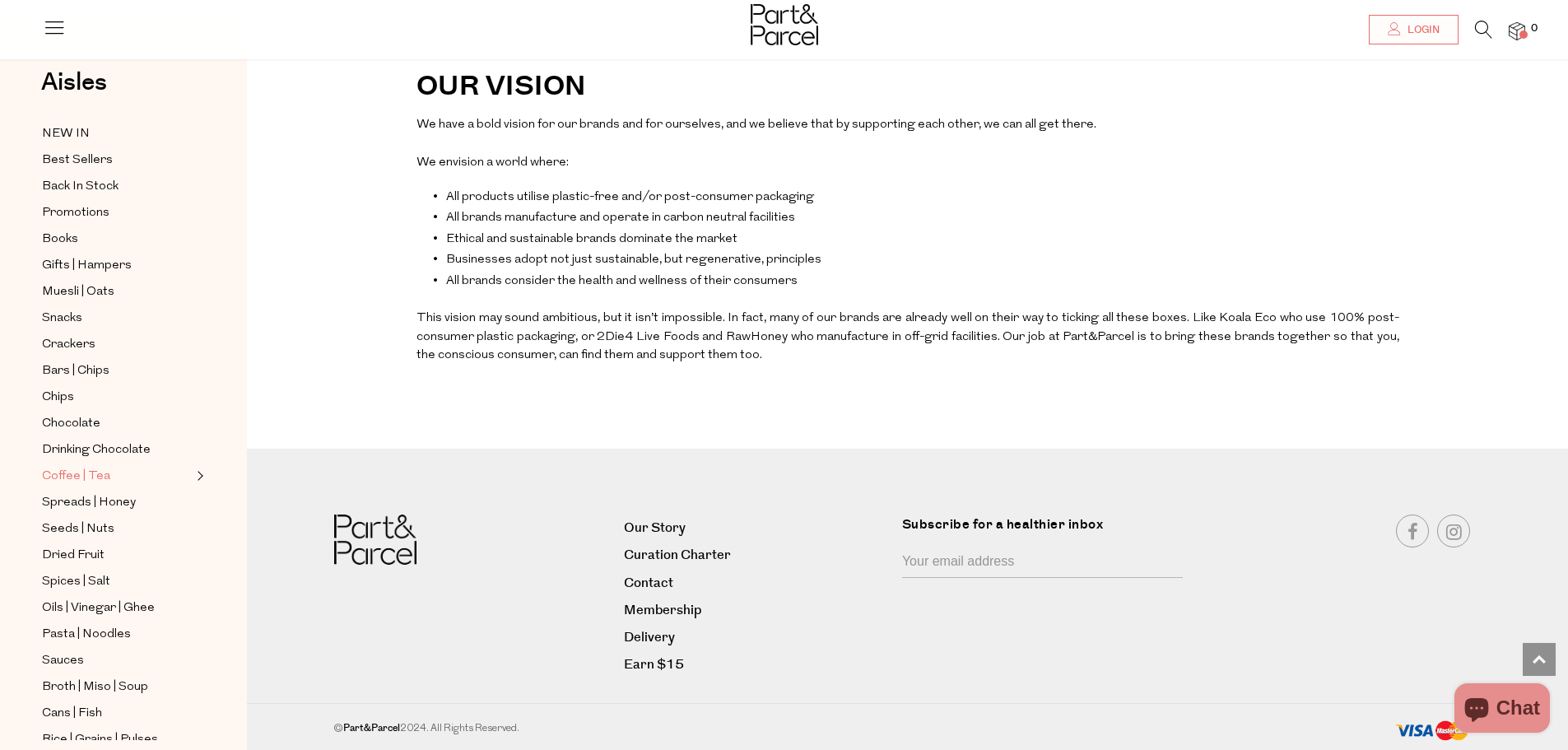
click at [167, 466] on link "Coffee | Tea" at bounding box center [116, 476] width 150 height 21
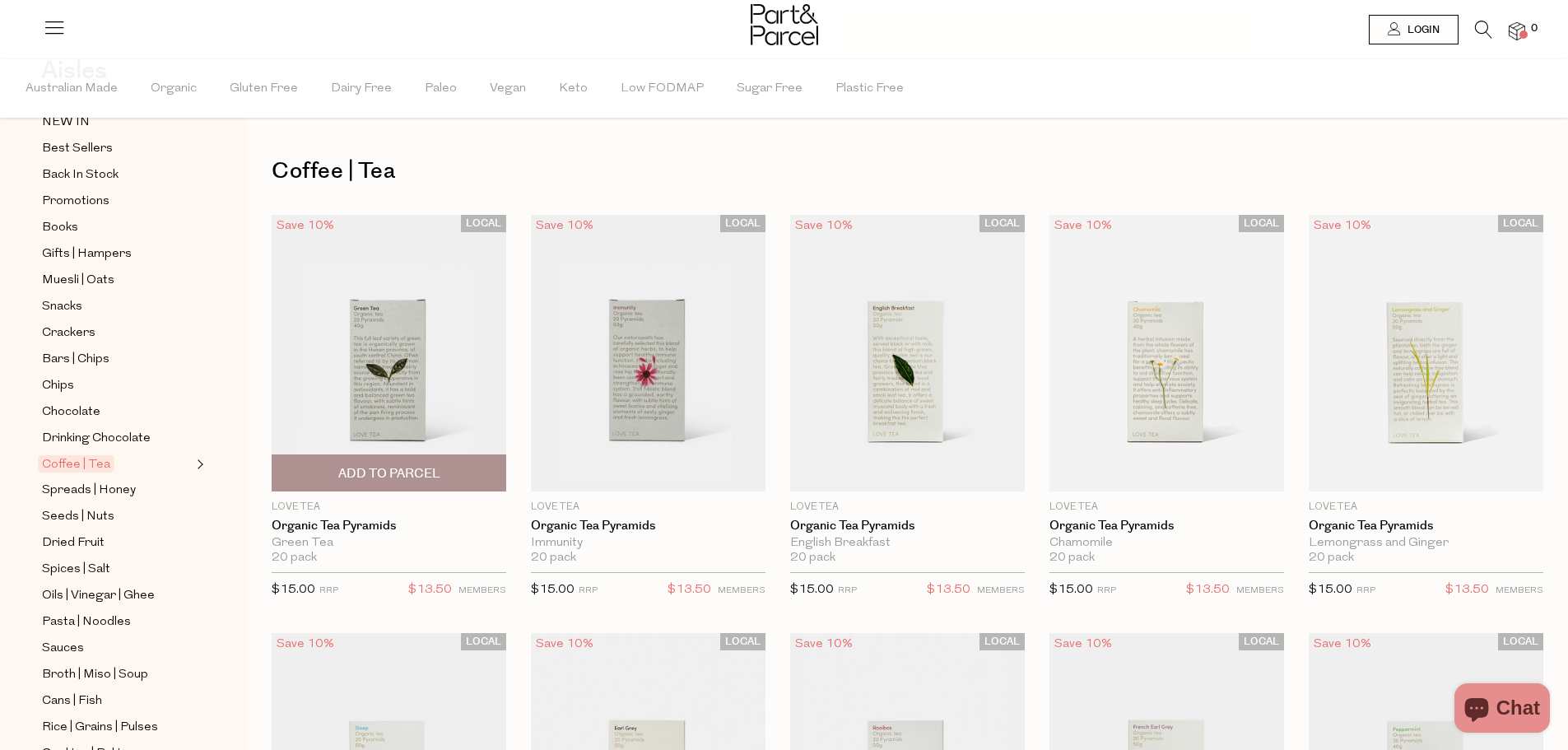
scroll to position [247, 0]
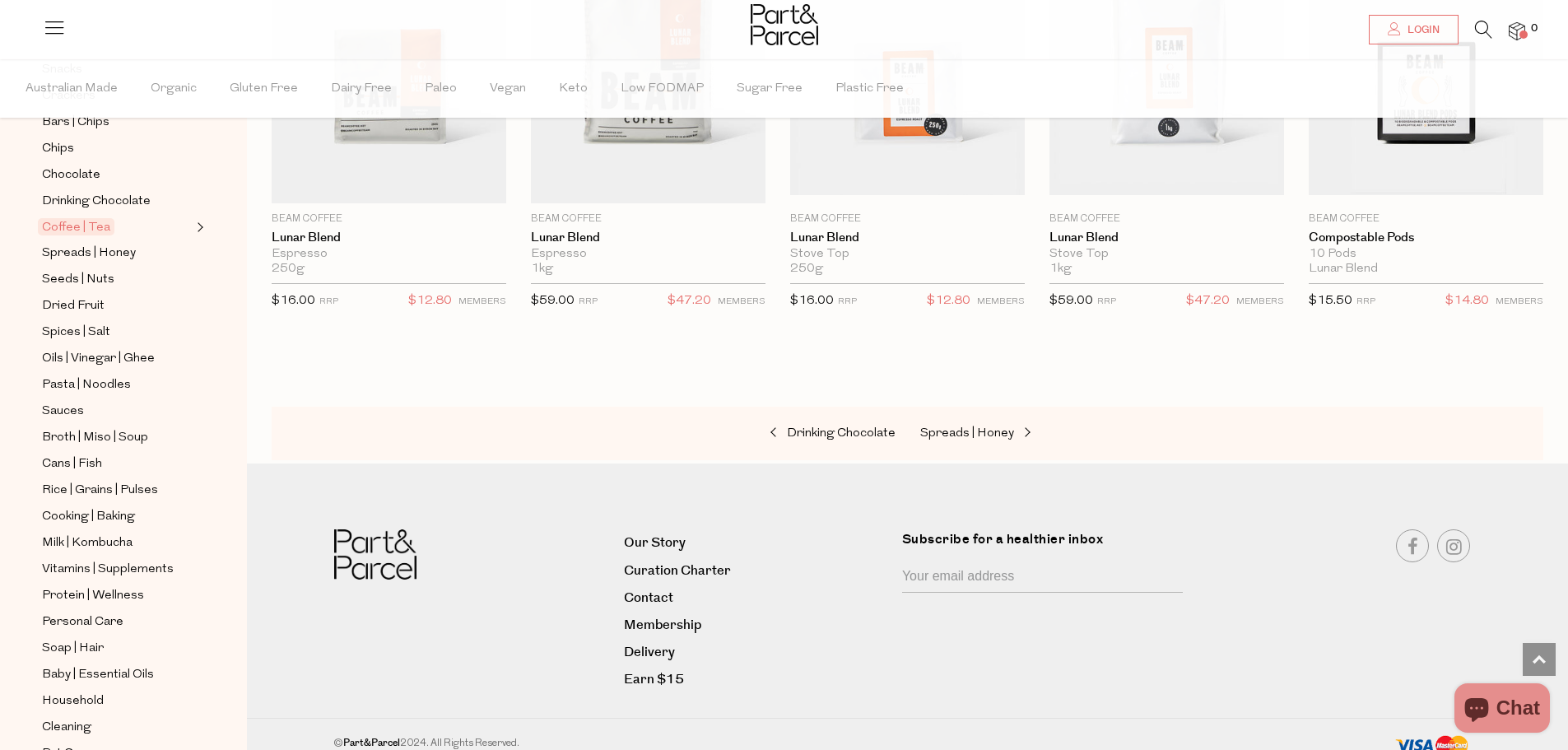
scroll to position [395, 0]
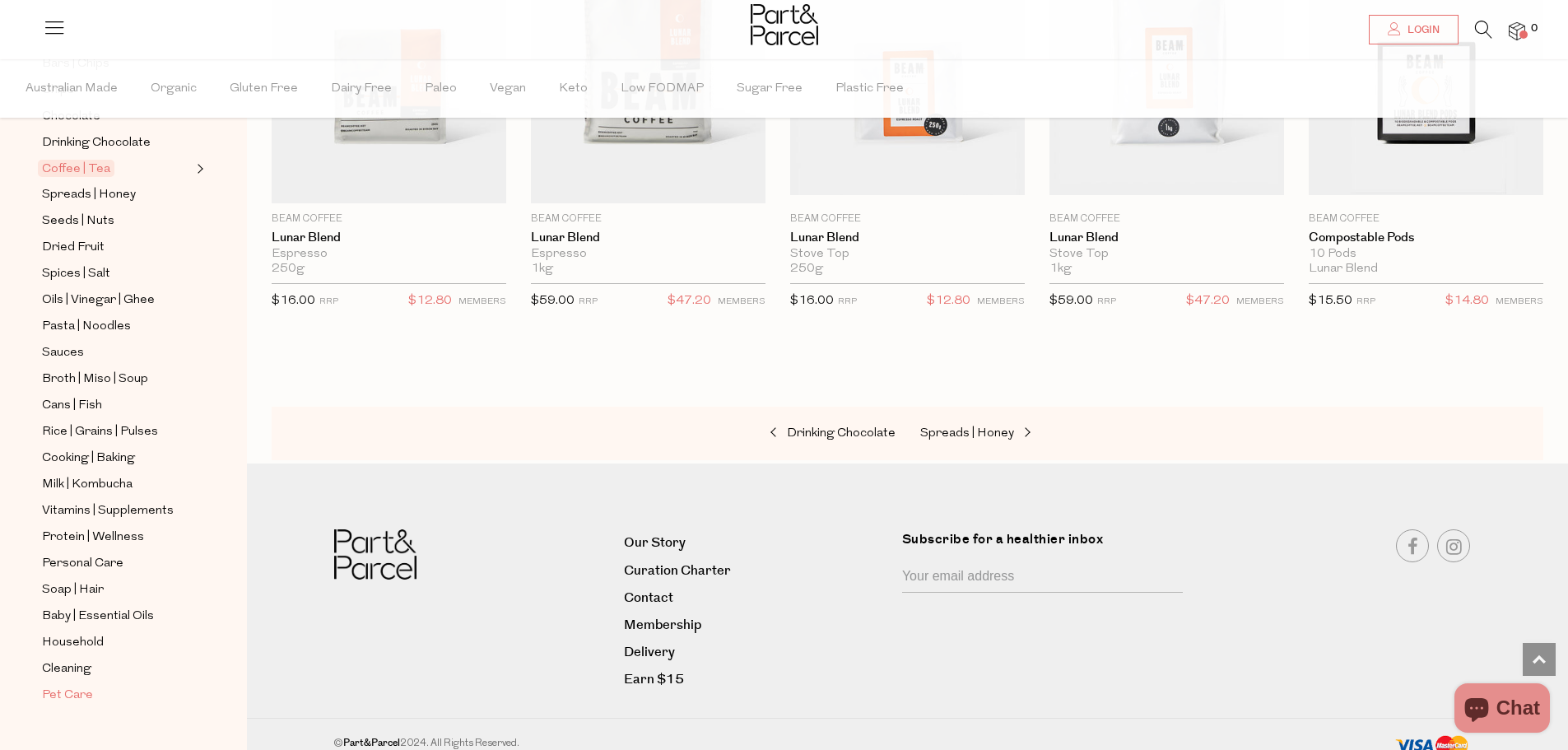
click at [91, 686] on span "Pet Care" at bounding box center [67, 696] width 52 height 20
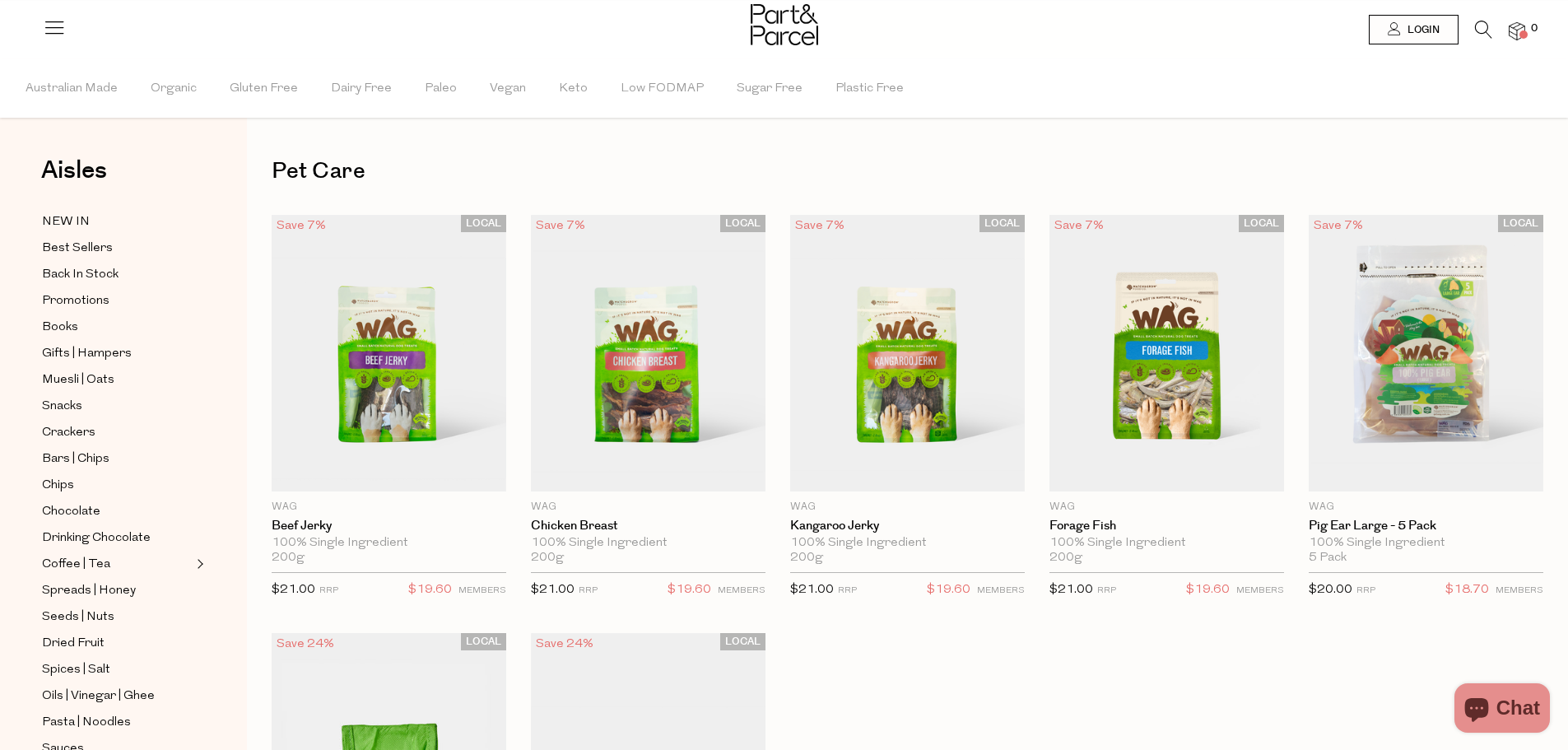
click at [802, 41] on img at bounding box center [784, 25] width 67 height 42
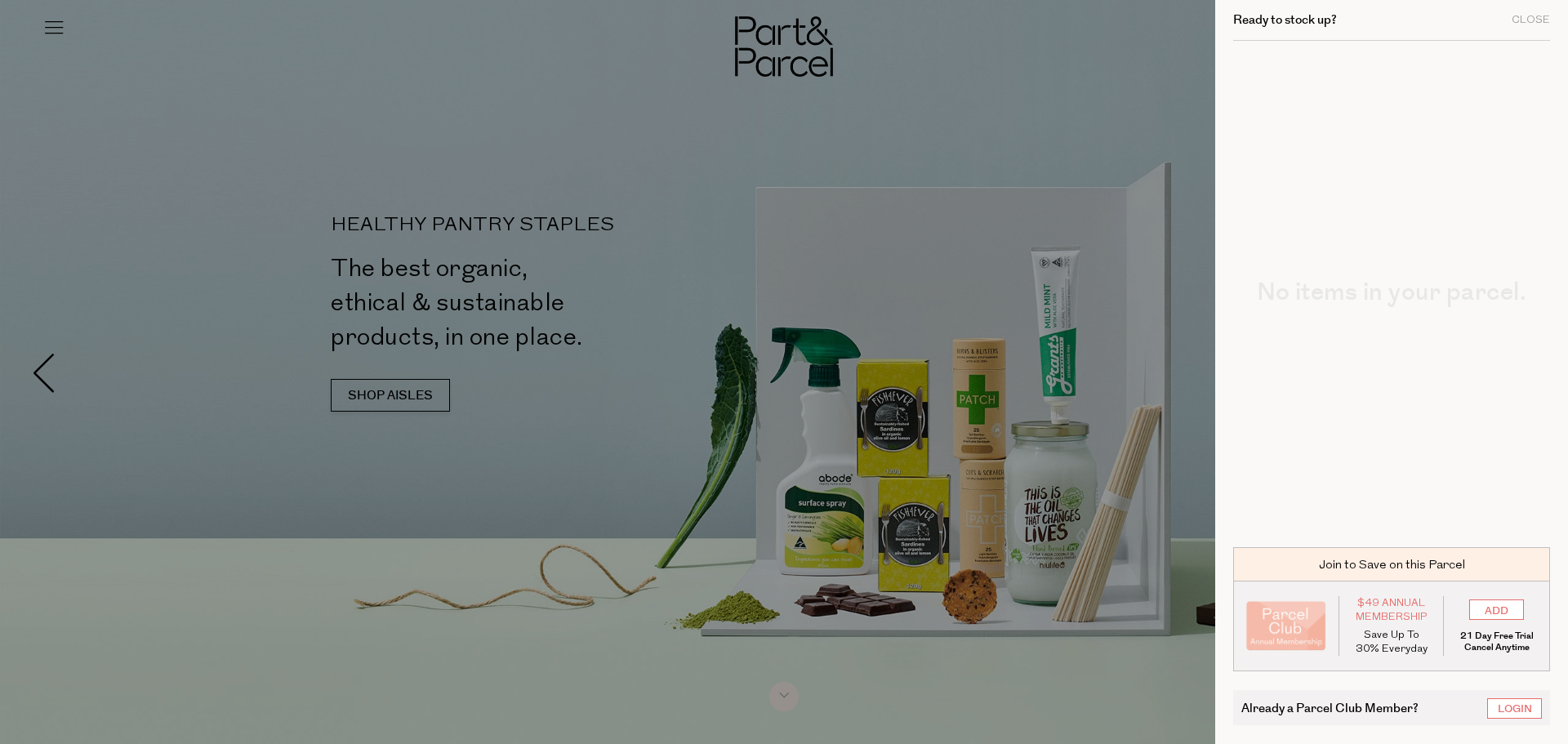
click at [796, 356] on div at bounding box center [784, 372] width 1568 height 744
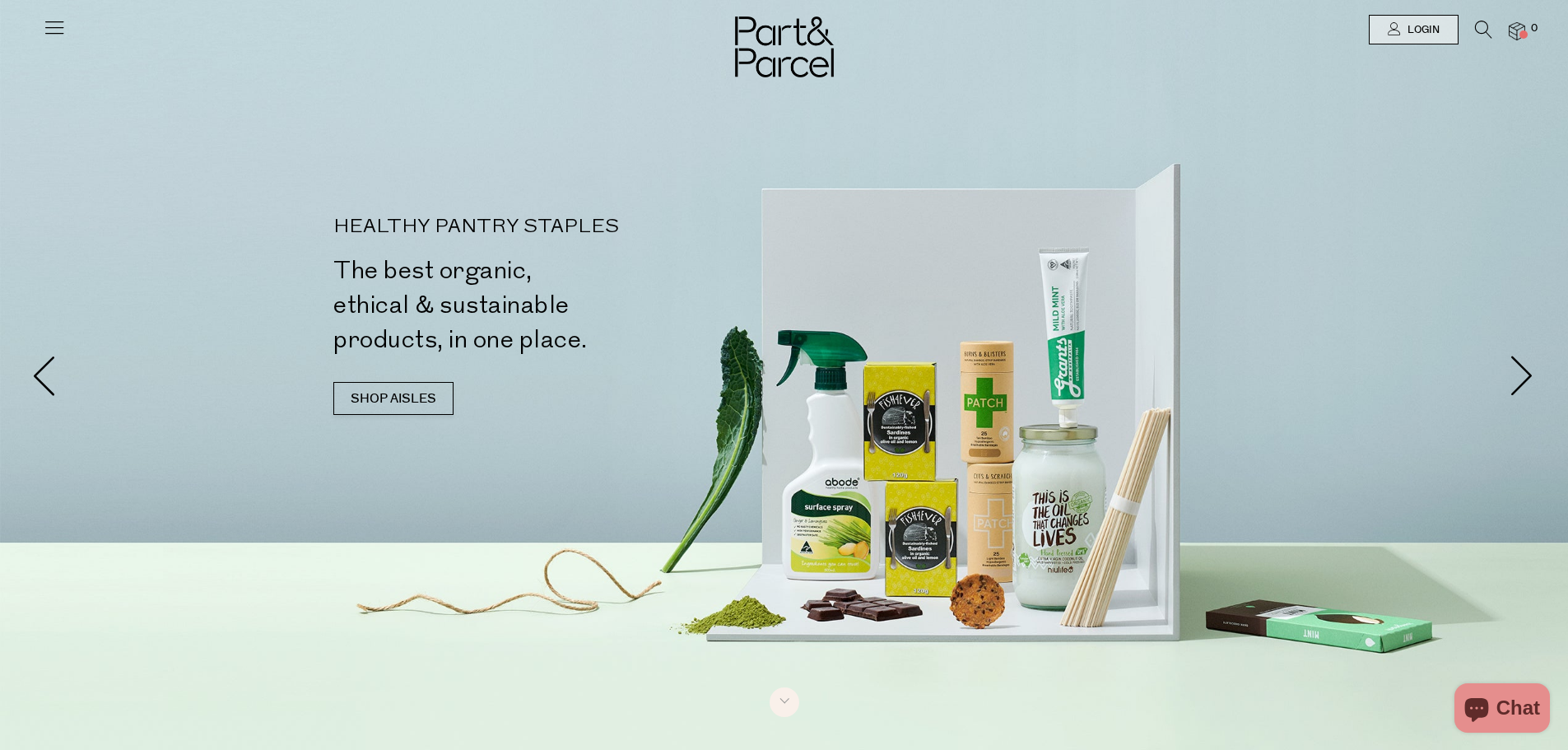
click at [1528, 29] on span "0" at bounding box center [1534, 29] width 15 height 15
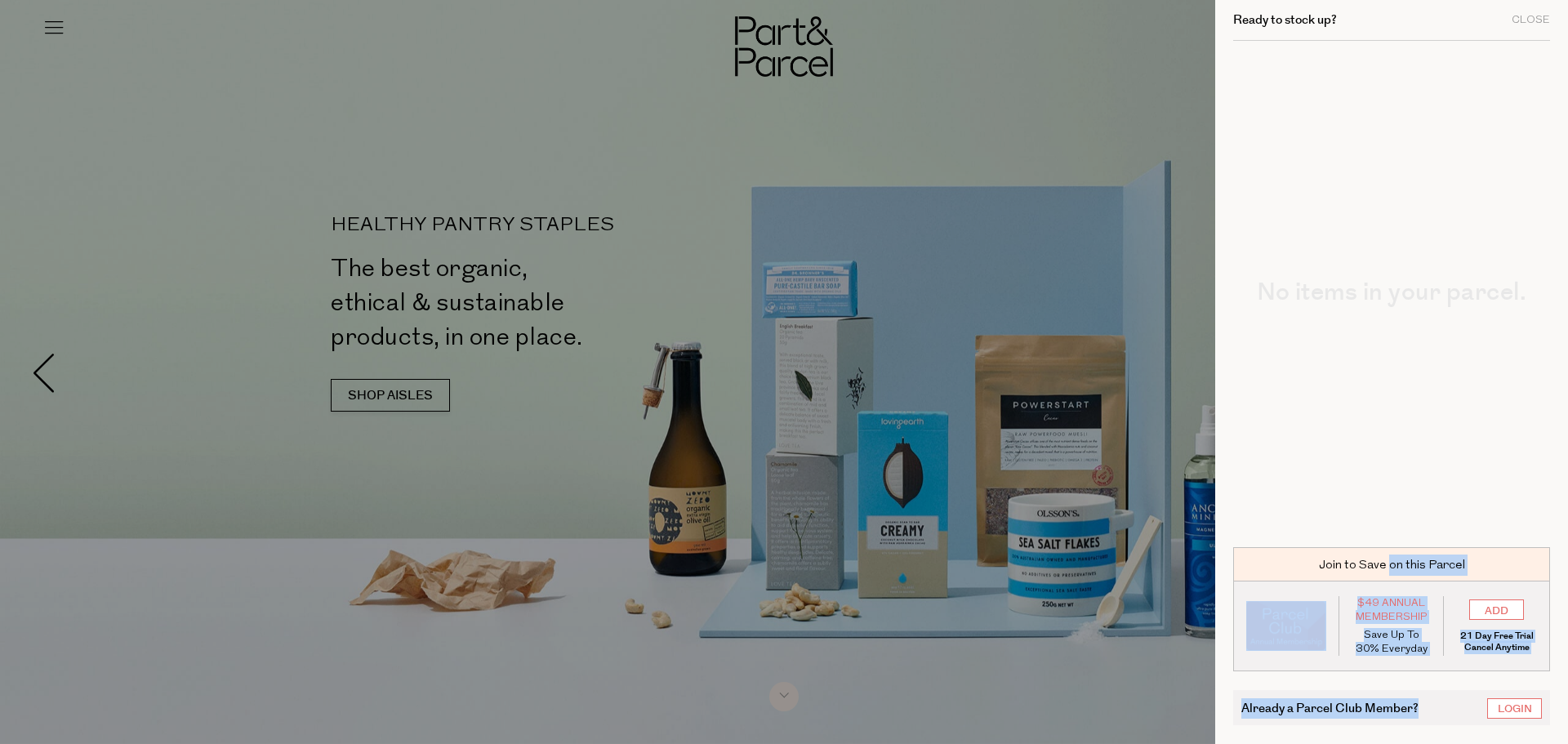
drag, startPoint x: 1294, startPoint y: 563, endPoint x: 1447, endPoint y: 730, distance: 226.5
click at [1447, 730] on div "Ready to stock up? Close No items in your parcel. Loading Join to Save on this …" at bounding box center [1391, 372] width 353 height 744
click at [1447, 730] on div "Already a Parcel Club Member? Login Checkout $ 0.00" at bounding box center [1391, 708] width 316 height 73
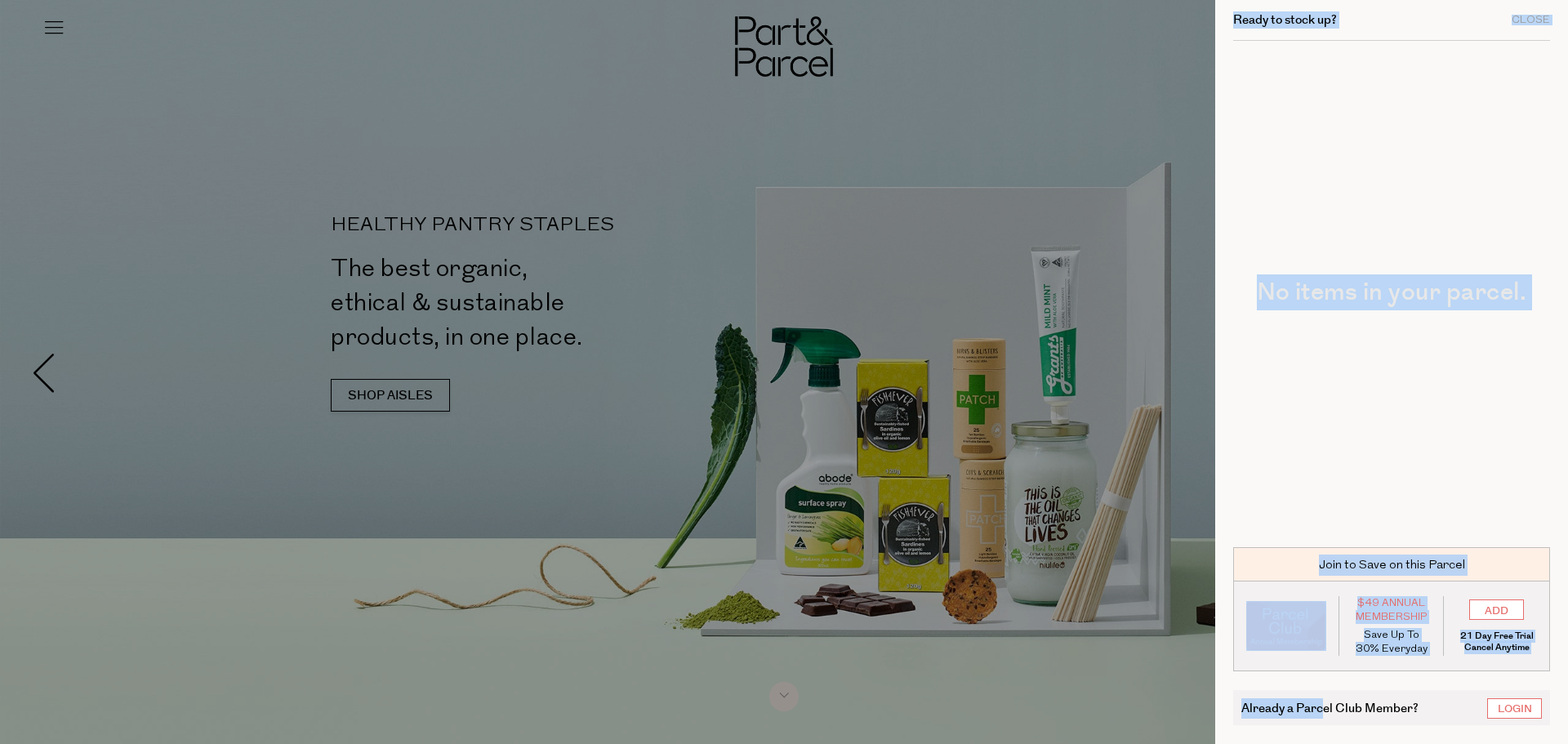
drag, startPoint x: 1323, startPoint y: 705, endPoint x: 1134, endPoint y: 706, distance: 189.0
click at [1215, 709] on div "Ready to stock up? Close No items in your parcel. Loading Join to Save on this …" at bounding box center [1391, 372] width 353 height 744
click at [1027, 634] on div at bounding box center [784, 372] width 1568 height 744
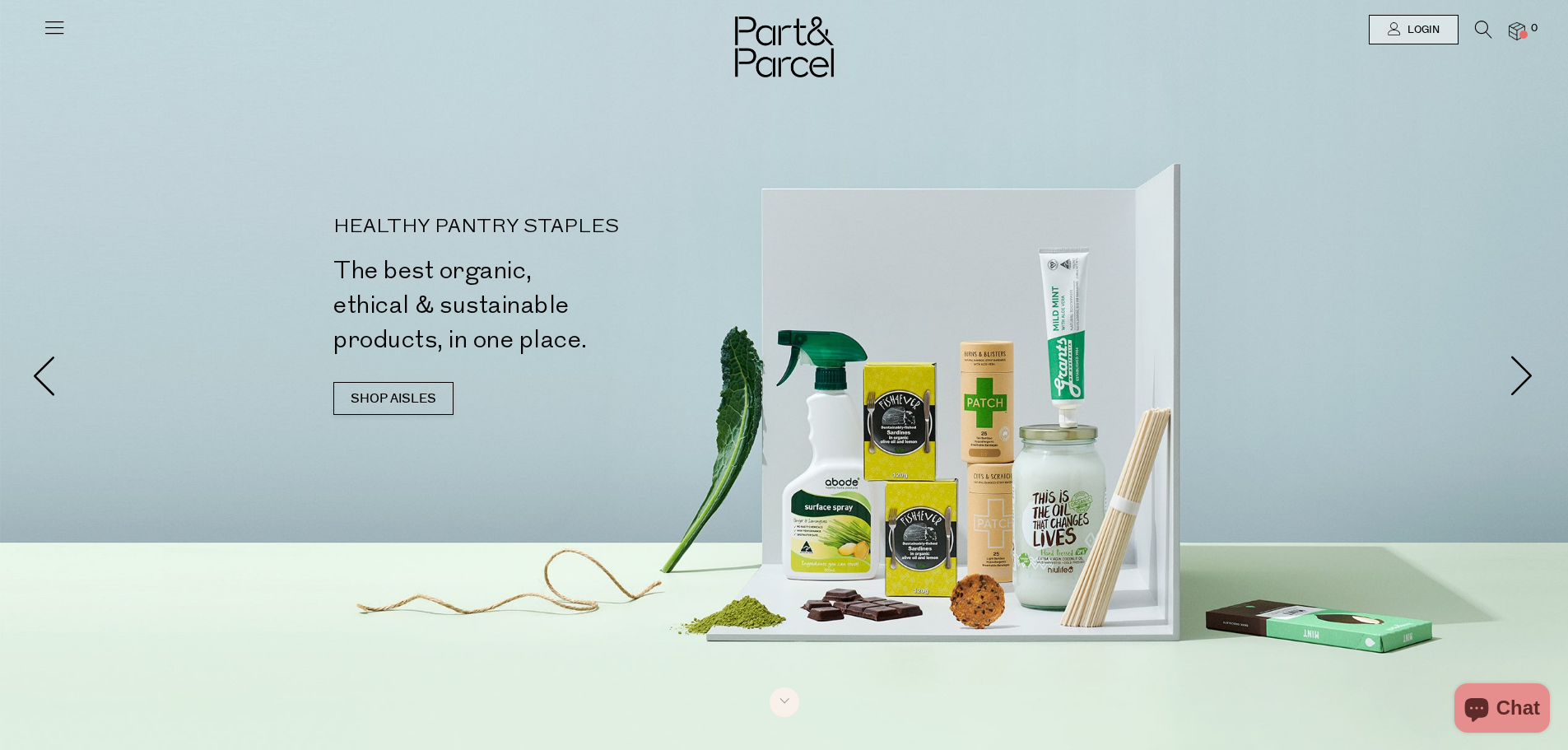
click at [909, 619] on div at bounding box center [790, 375] width 1581 height 750
click at [749, 41] on img at bounding box center [784, 48] width 99 height 61
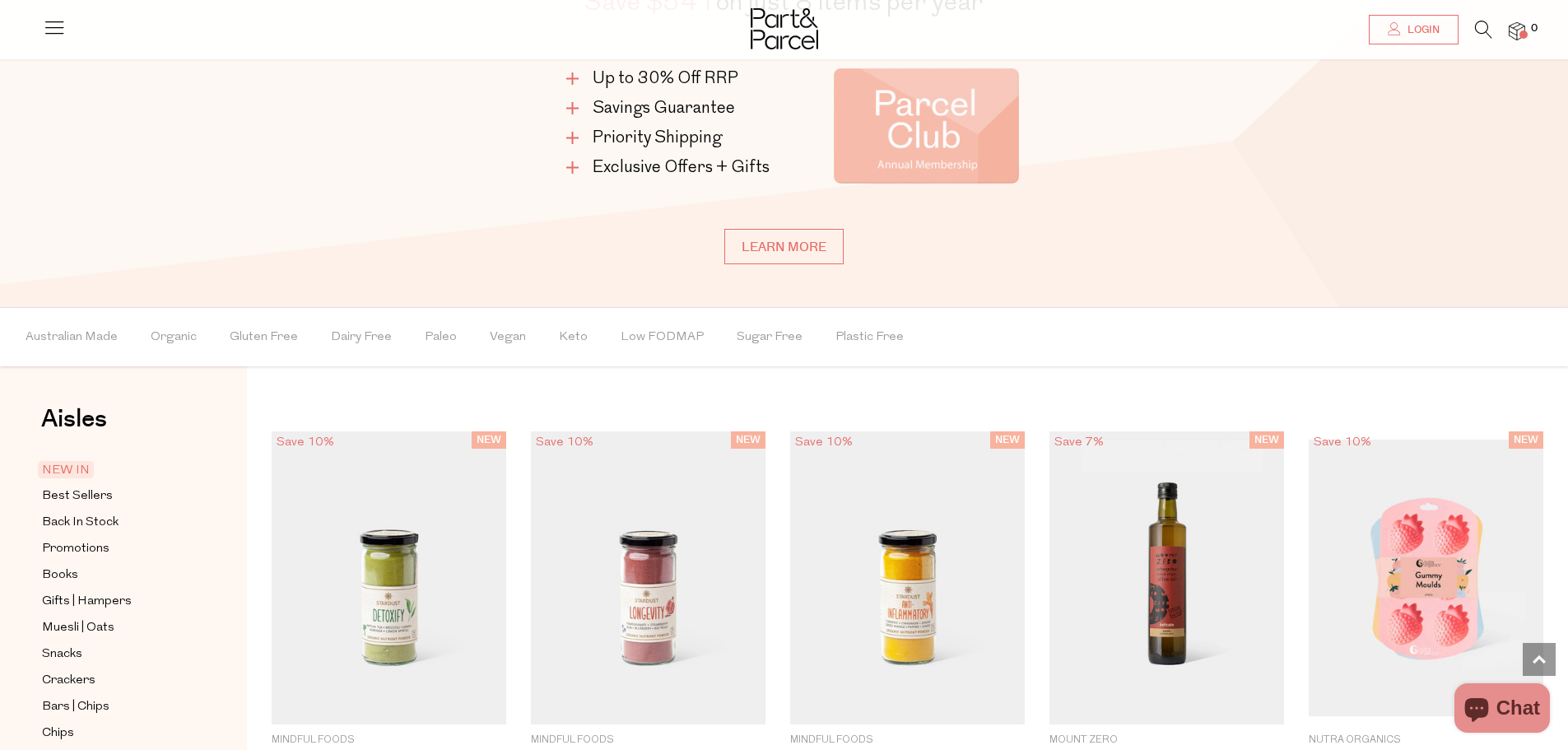
scroll to position [906, 0]
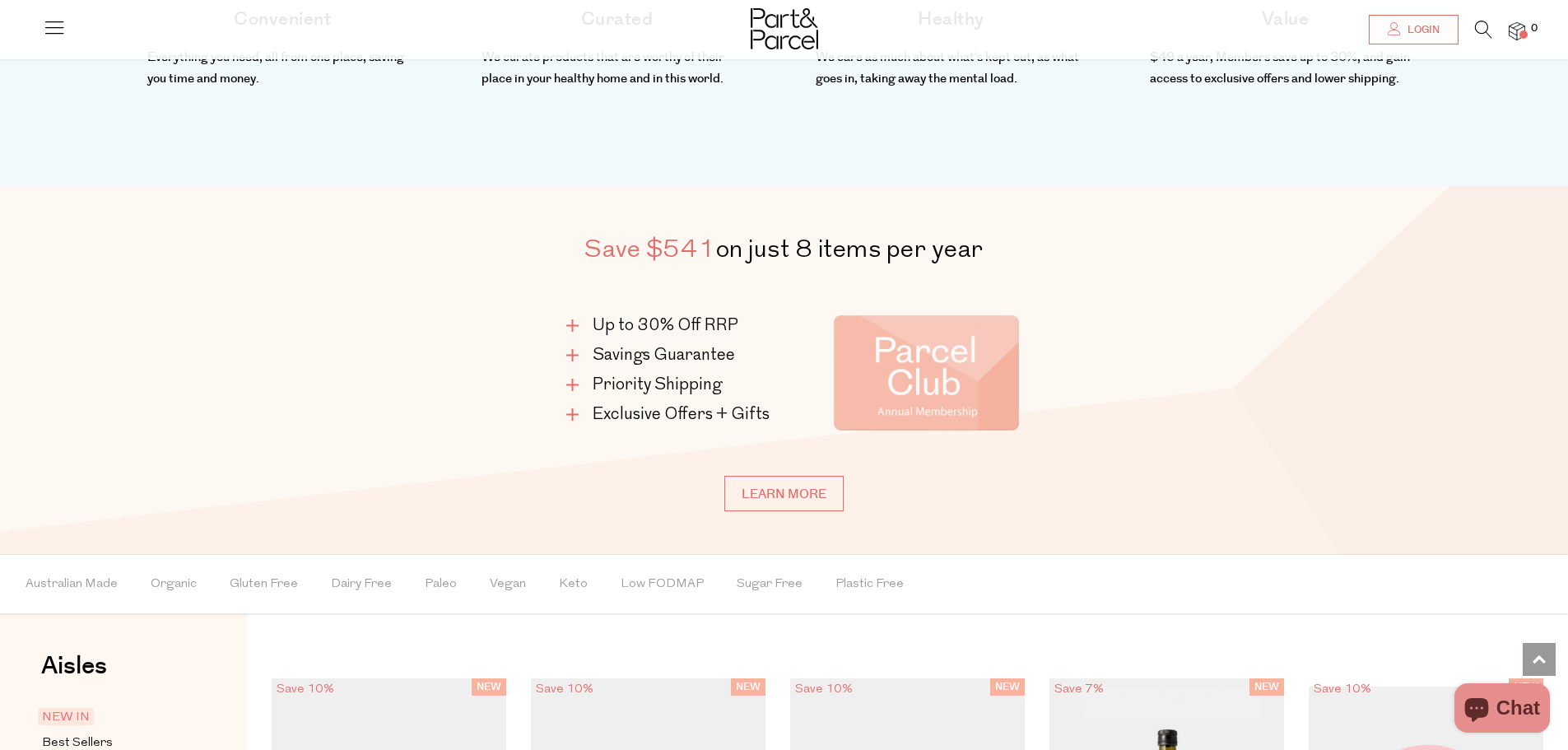
drag, startPoint x: 656, startPoint y: 252, endPoint x: 1001, endPoint y: 254, distance: 345.0
click at [1001, 254] on h2 "Save $541 on just 8 items per year" at bounding box center [784, 250] width 568 height 42
drag, startPoint x: 890, startPoint y: 254, endPoint x: 557, endPoint y: 256, distance: 333.0
click at [557, 256] on h2 "Save $541 on just 8 items per year" at bounding box center [784, 250] width 568 height 42
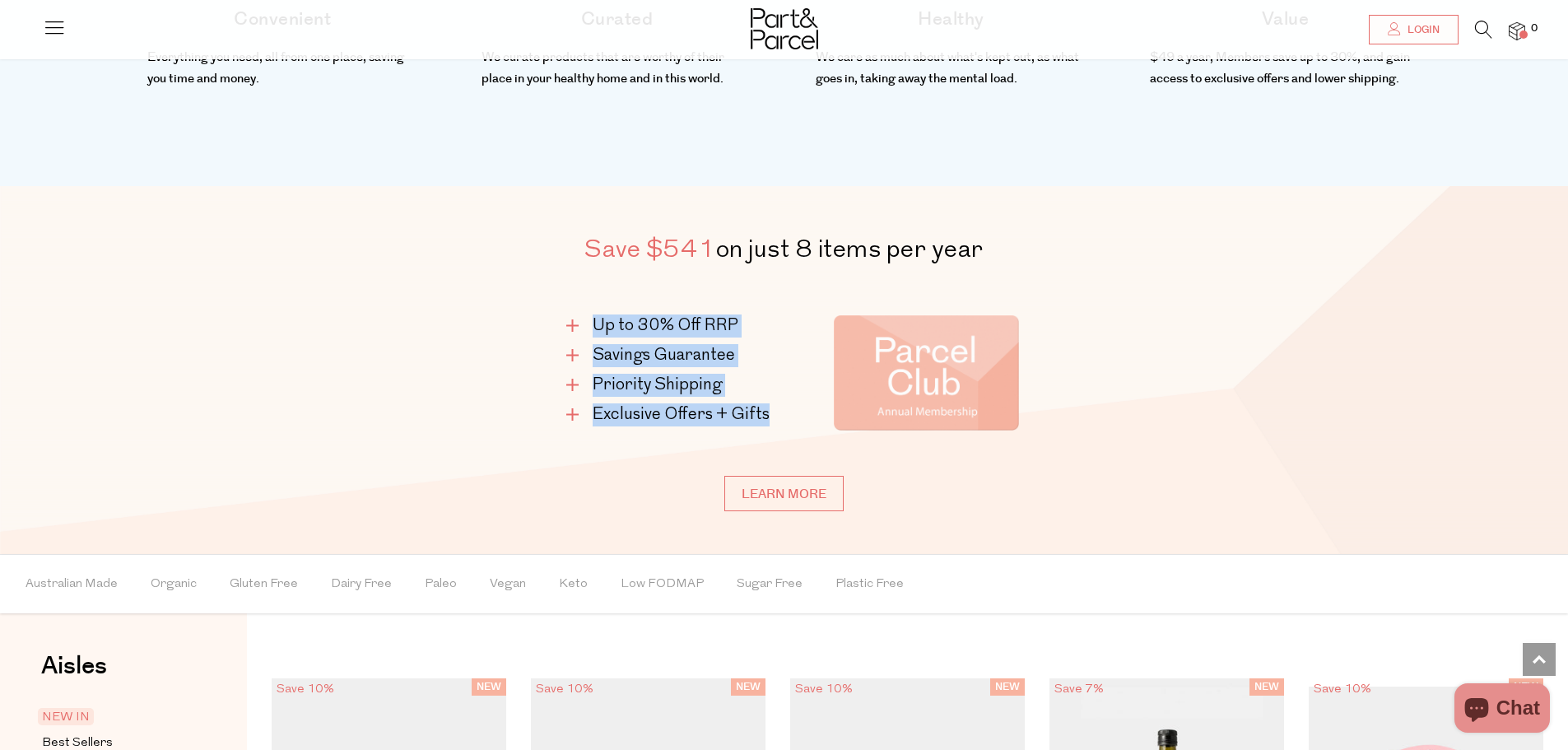
drag, startPoint x: 555, startPoint y: 309, endPoint x: 784, endPoint y: 408, distance: 249.5
click at [784, 408] on div "Up to 30% Off RRP Savings Guarantee Priority Shipping Exclusive Offers + Gifts" at bounding box center [784, 373] width 568 height 164
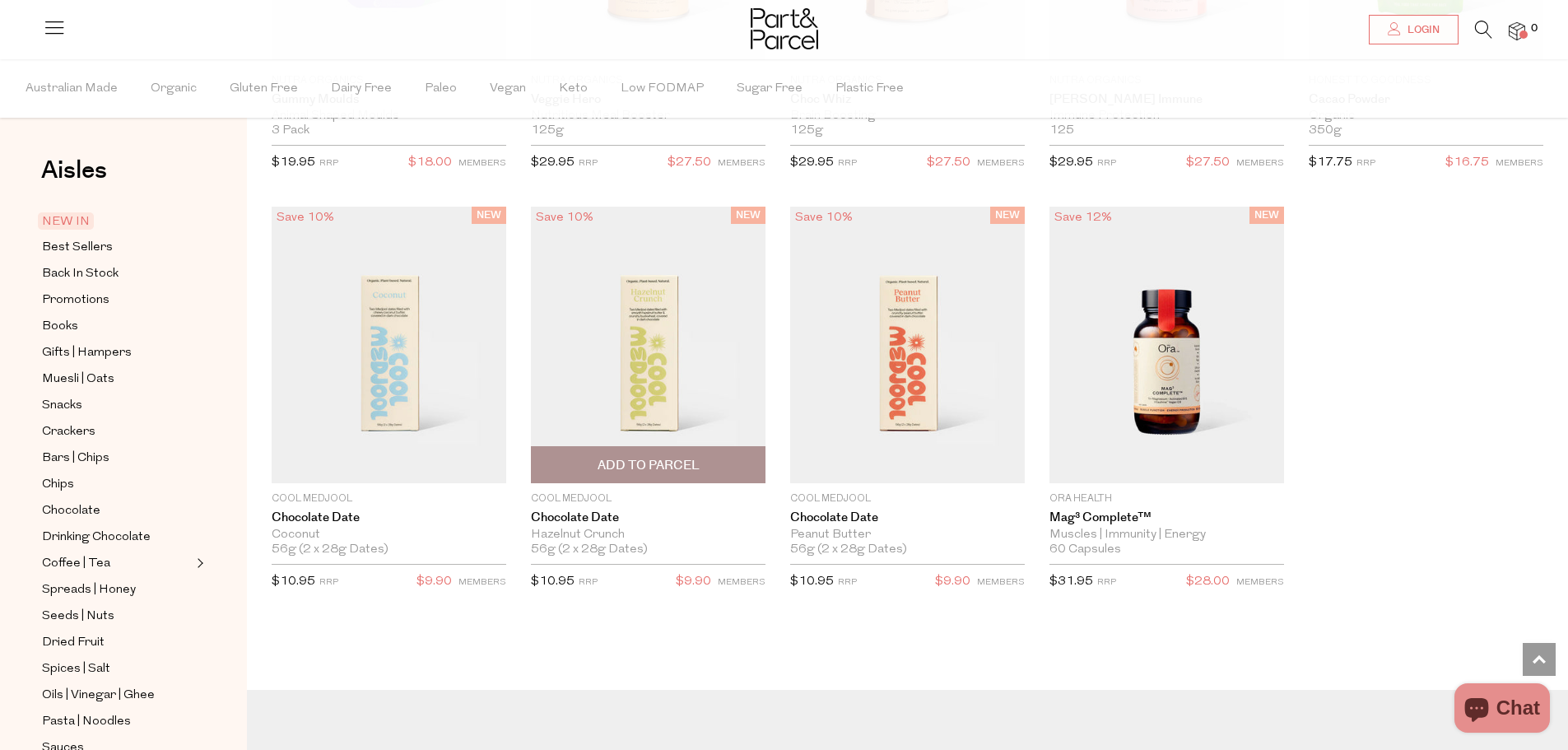
scroll to position [2470, 0]
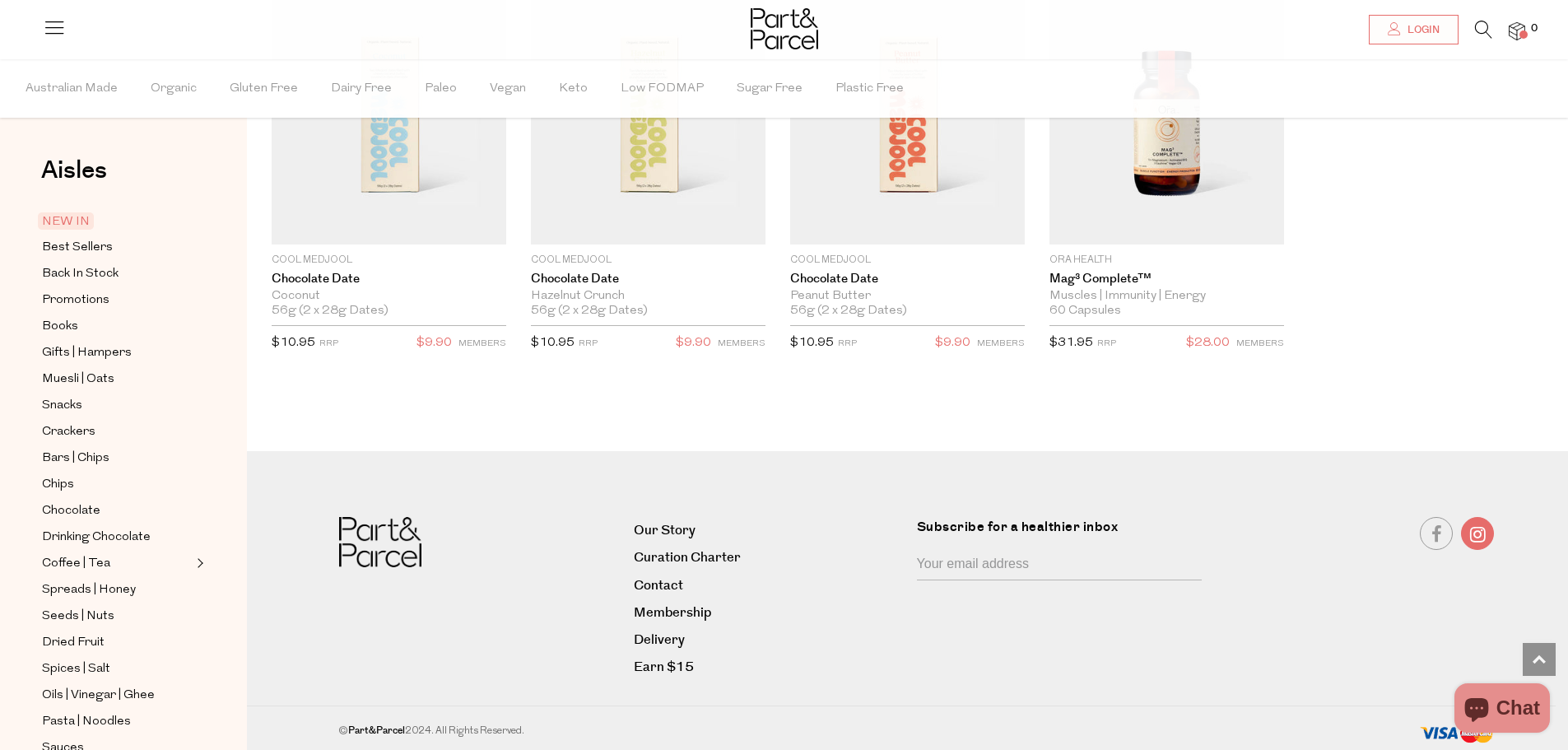
click at [1478, 533] on link at bounding box center [1477, 533] width 33 height 33
